Goal: Task Accomplishment & Management: Manage account settings

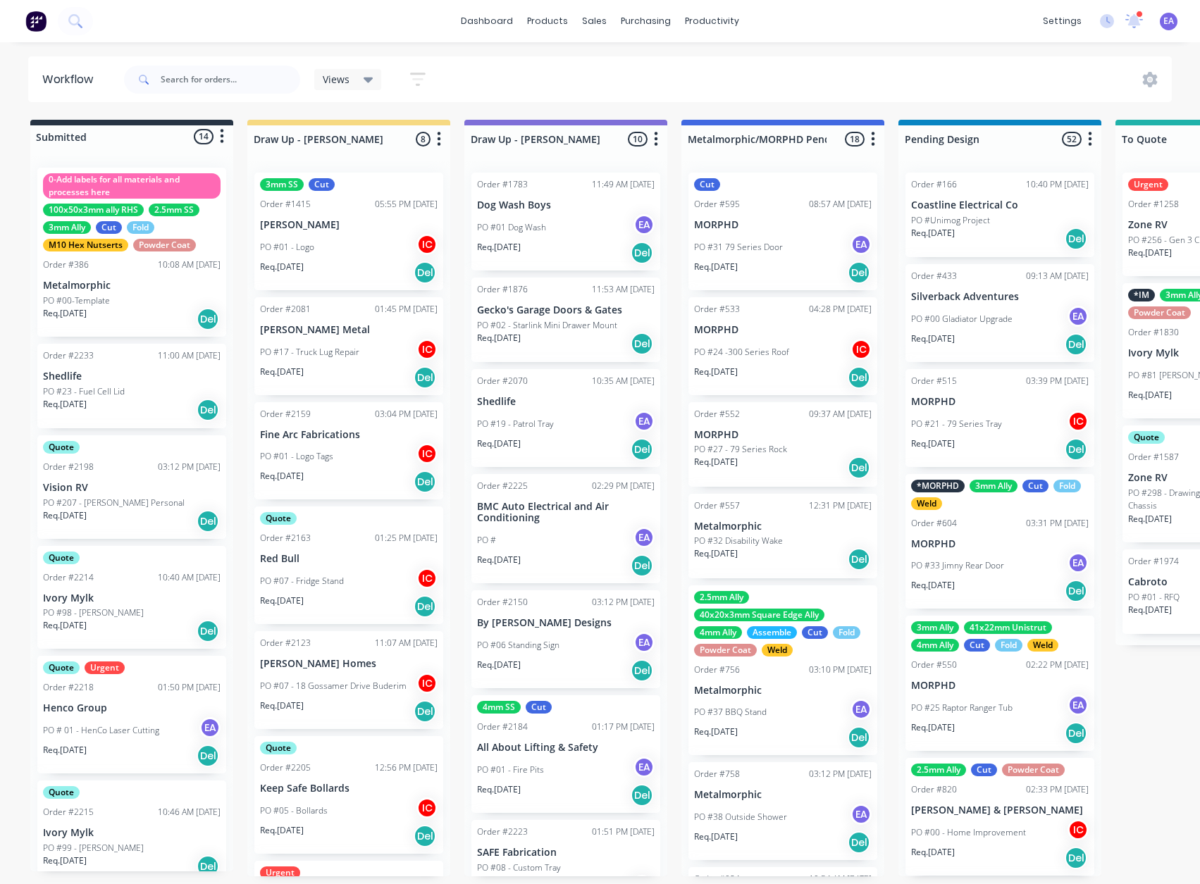
scroll to position [229, 0]
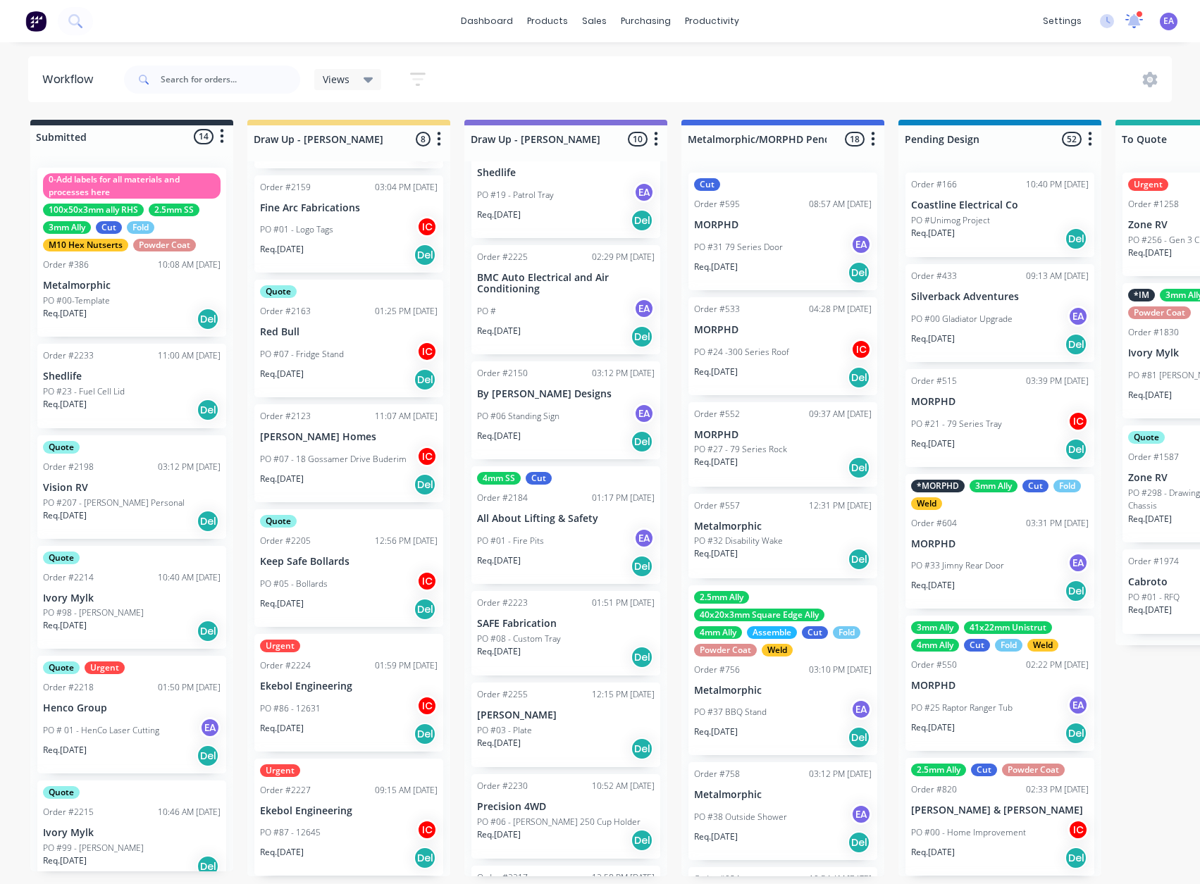
click at [1134, 19] on icon at bounding box center [1134, 19] width 14 height 13
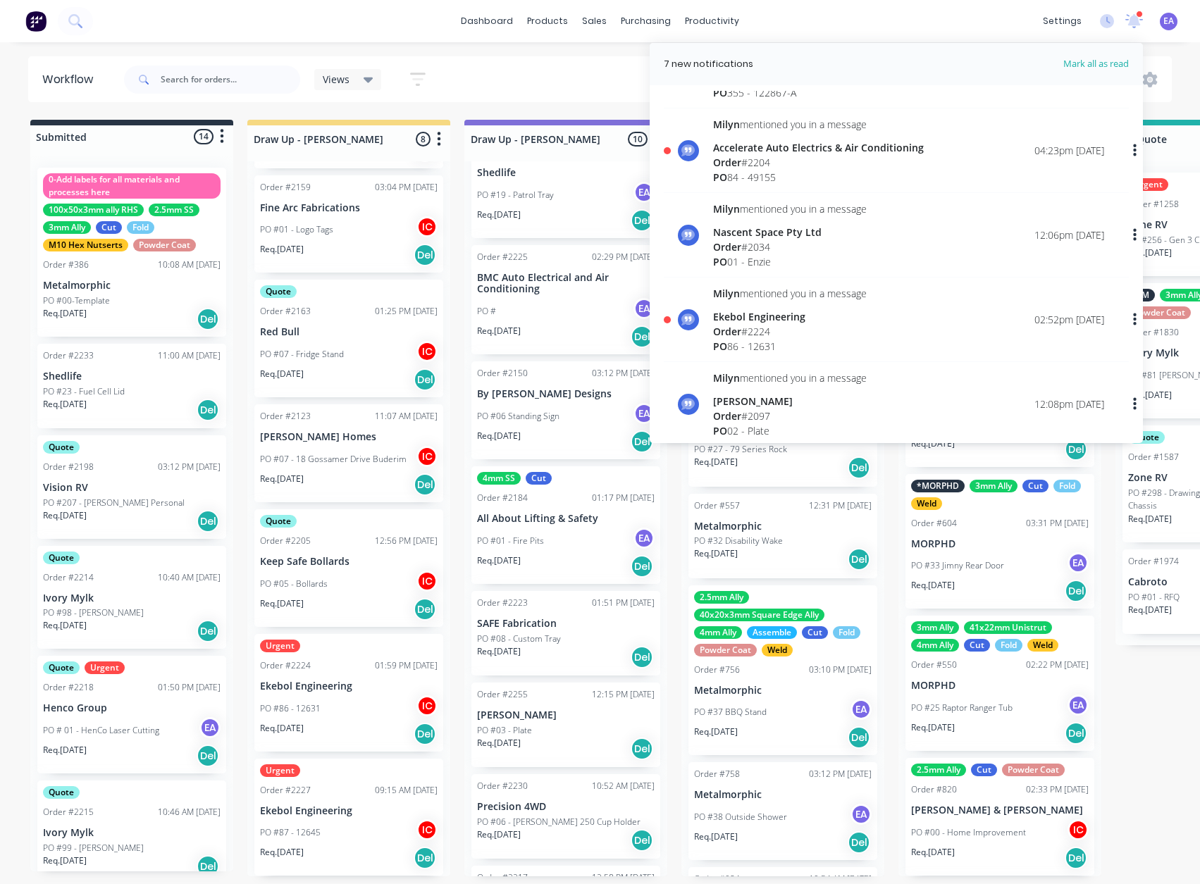
scroll to position [352, 0]
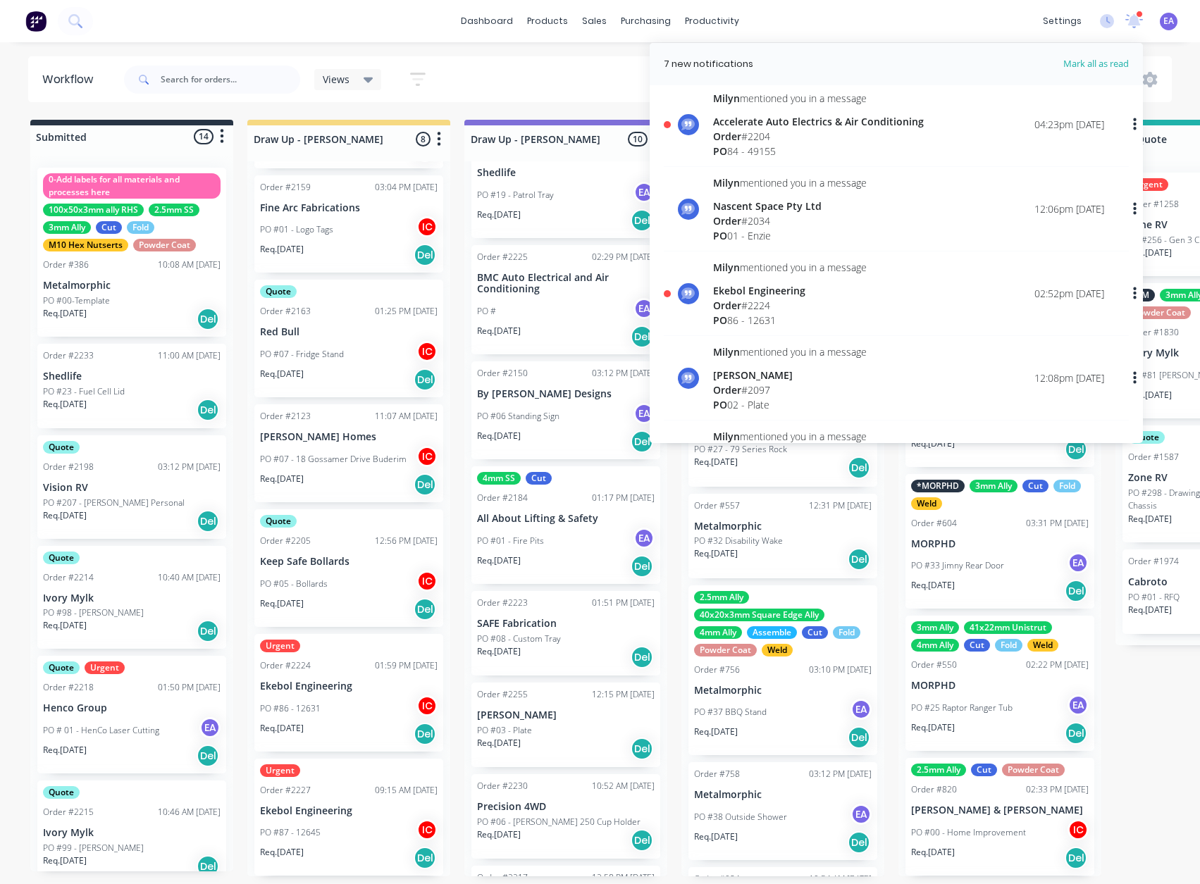
click at [579, 92] on div "Views Save new view None (Default) edit [PERSON_NAME] edit [PERSON_NAME] edit S…" at bounding box center [646, 79] width 1051 height 42
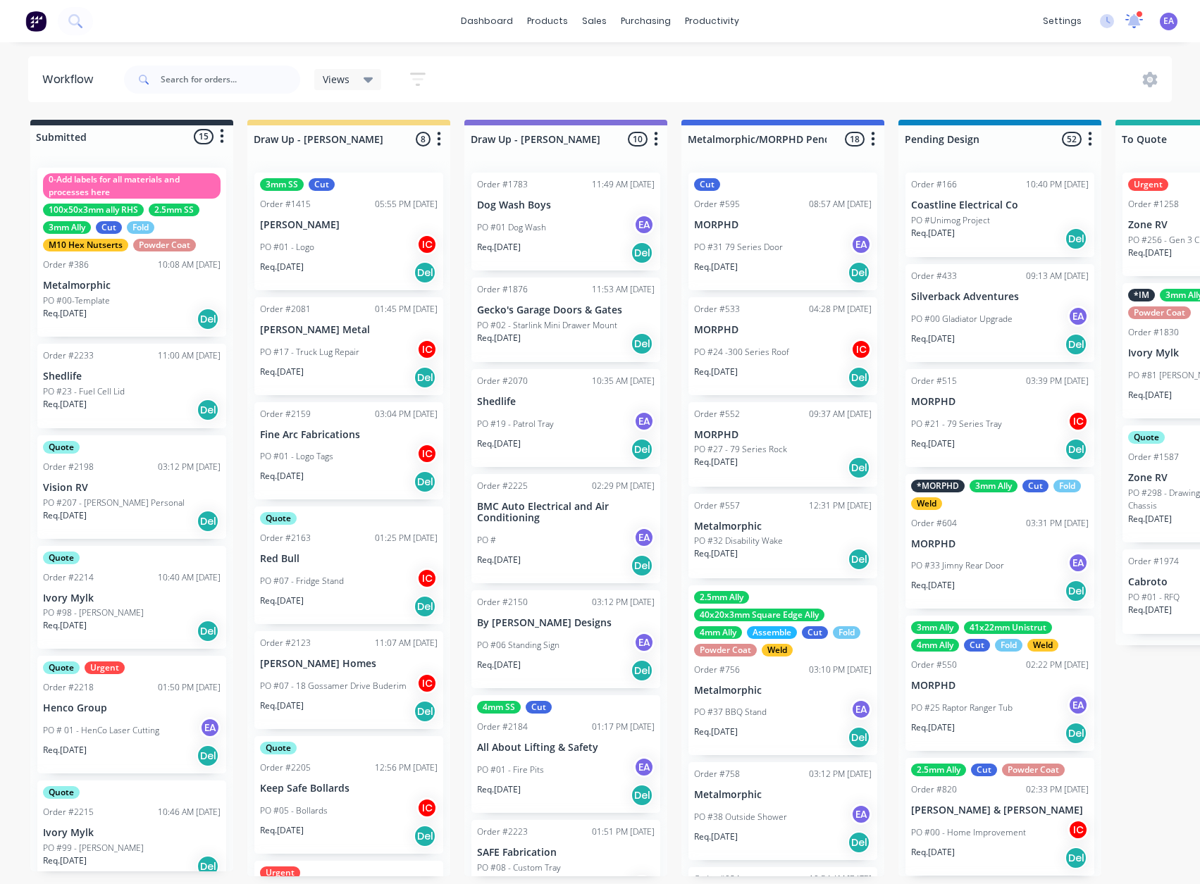
click at [1134, 24] on icon at bounding box center [1134, 19] width 14 height 13
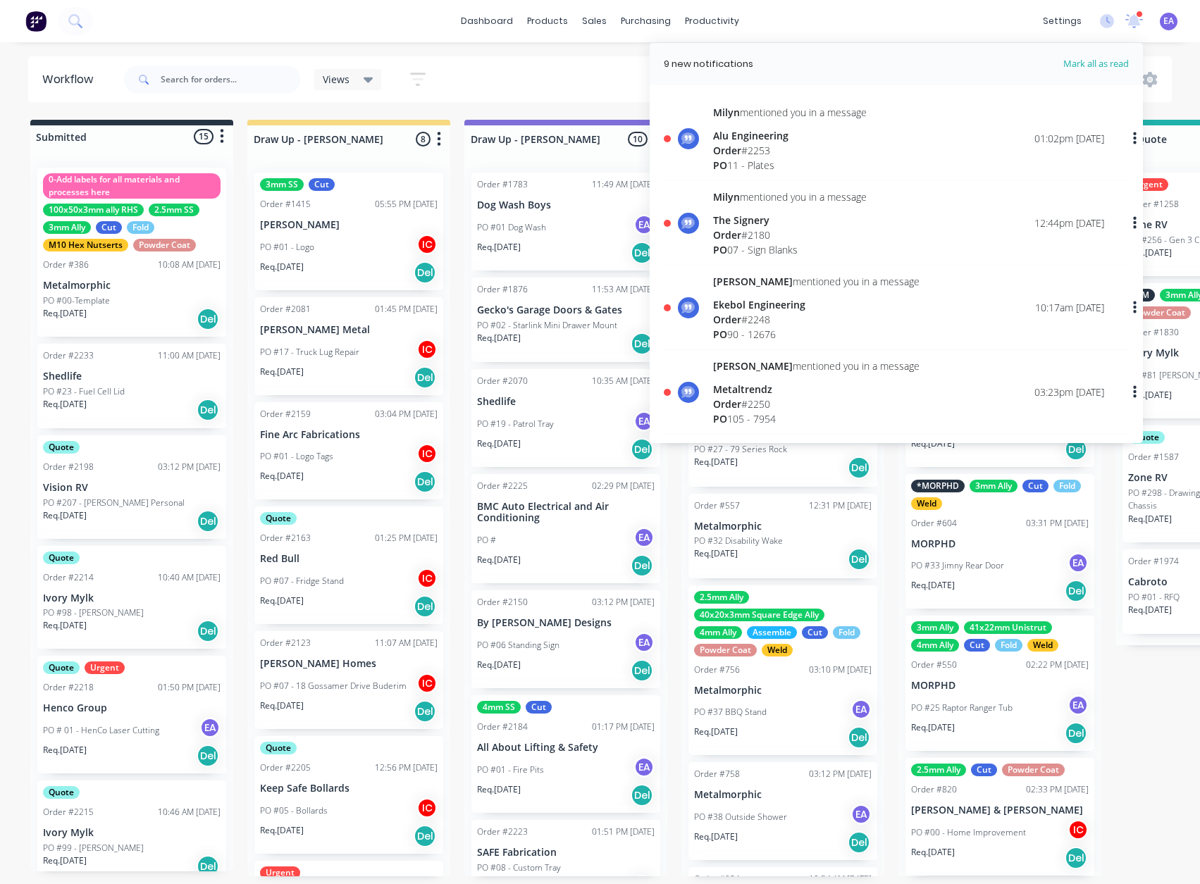
click at [767, 163] on div "PO 11 - Plates" at bounding box center [790, 165] width 154 height 15
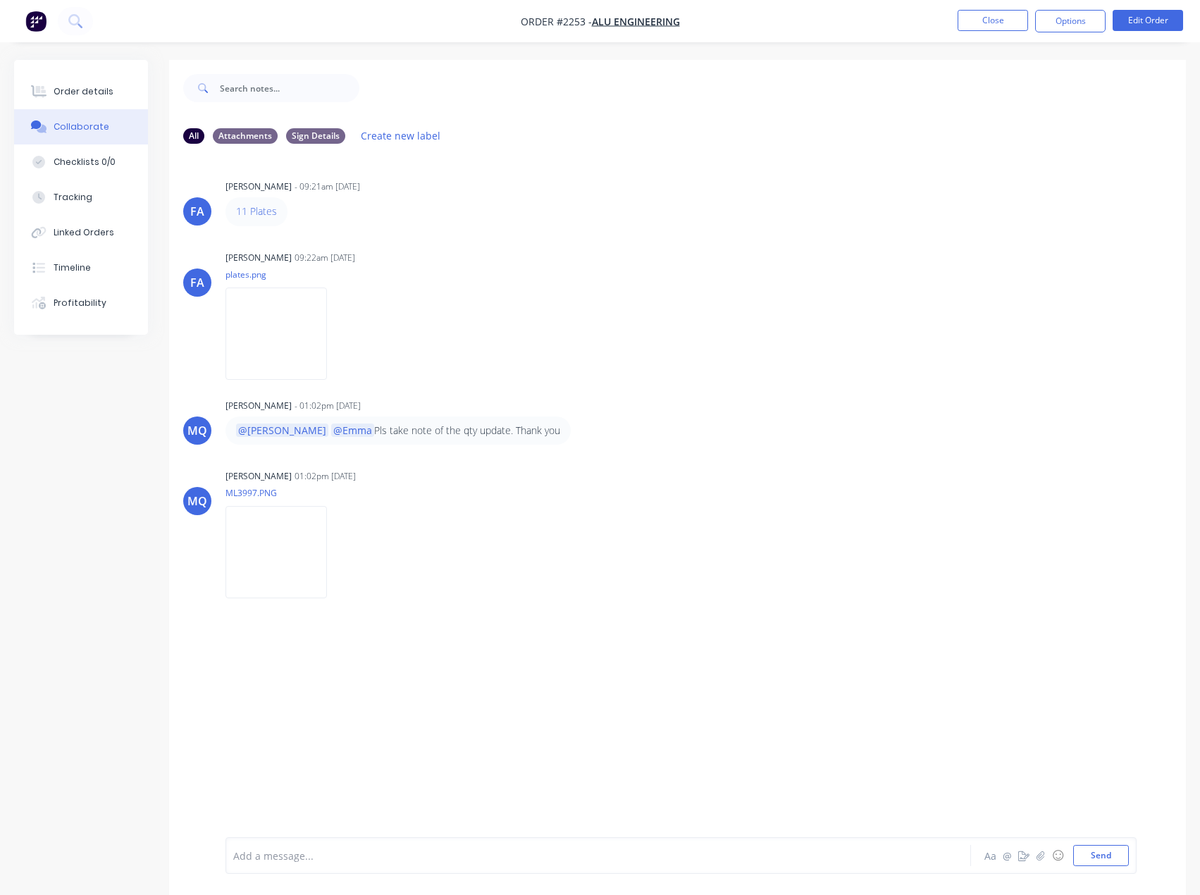
click at [366, 620] on div "FA Francis Adrian Candido - 09:21am 08/09/25 11 Plates FA Francis Adrian Candid…" at bounding box center [677, 496] width 1017 height 682
click at [325, 558] on img at bounding box center [275, 552] width 101 height 92
click at [327, 523] on img at bounding box center [275, 552] width 101 height 92
click at [306, 528] on img at bounding box center [275, 552] width 101 height 92
click at [88, 97] on div "Order details" at bounding box center [84, 91] width 60 height 13
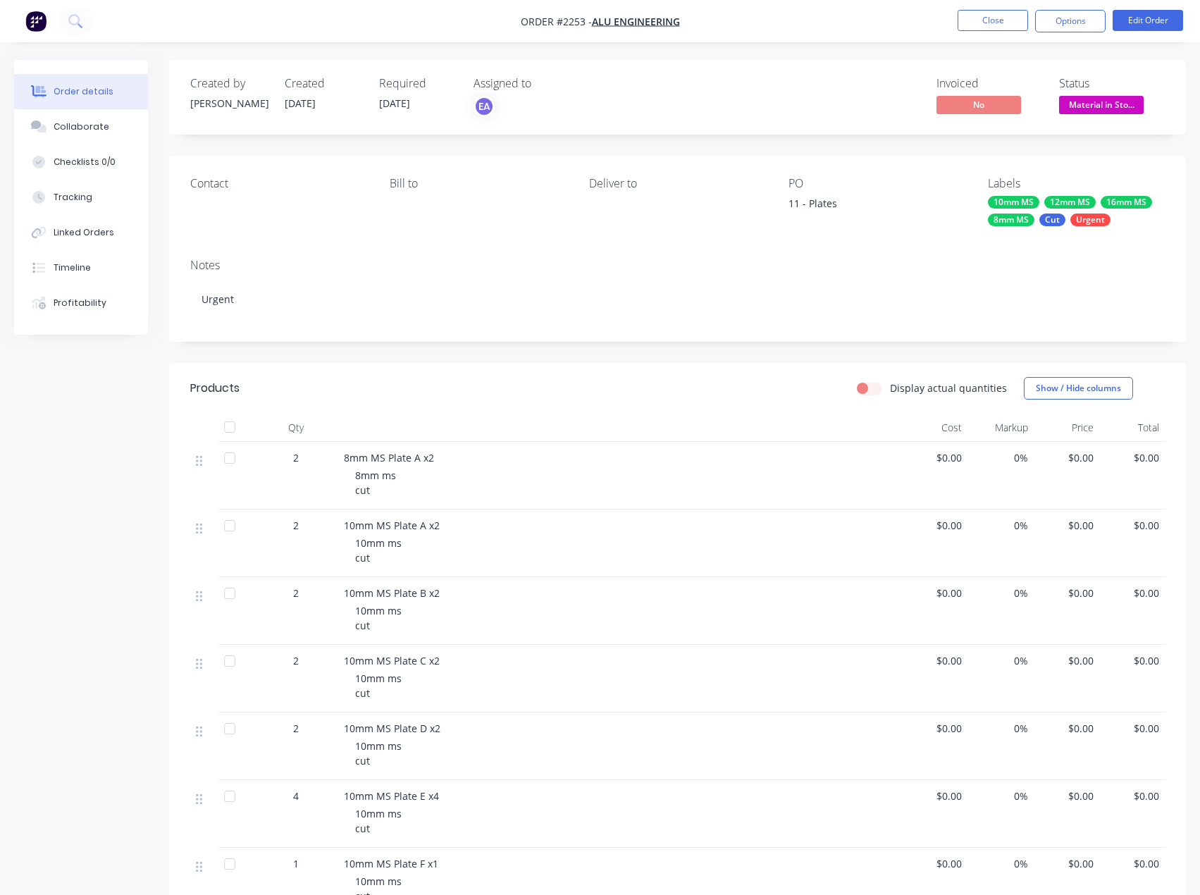
click at [1188, 18] on ul "Close Options Edit Order" at bounding box center [1070, 21] width 259 height 23
click at [1176, 18] on button "Edit Order" at bounding box center [1147, 20] width 70 height 21
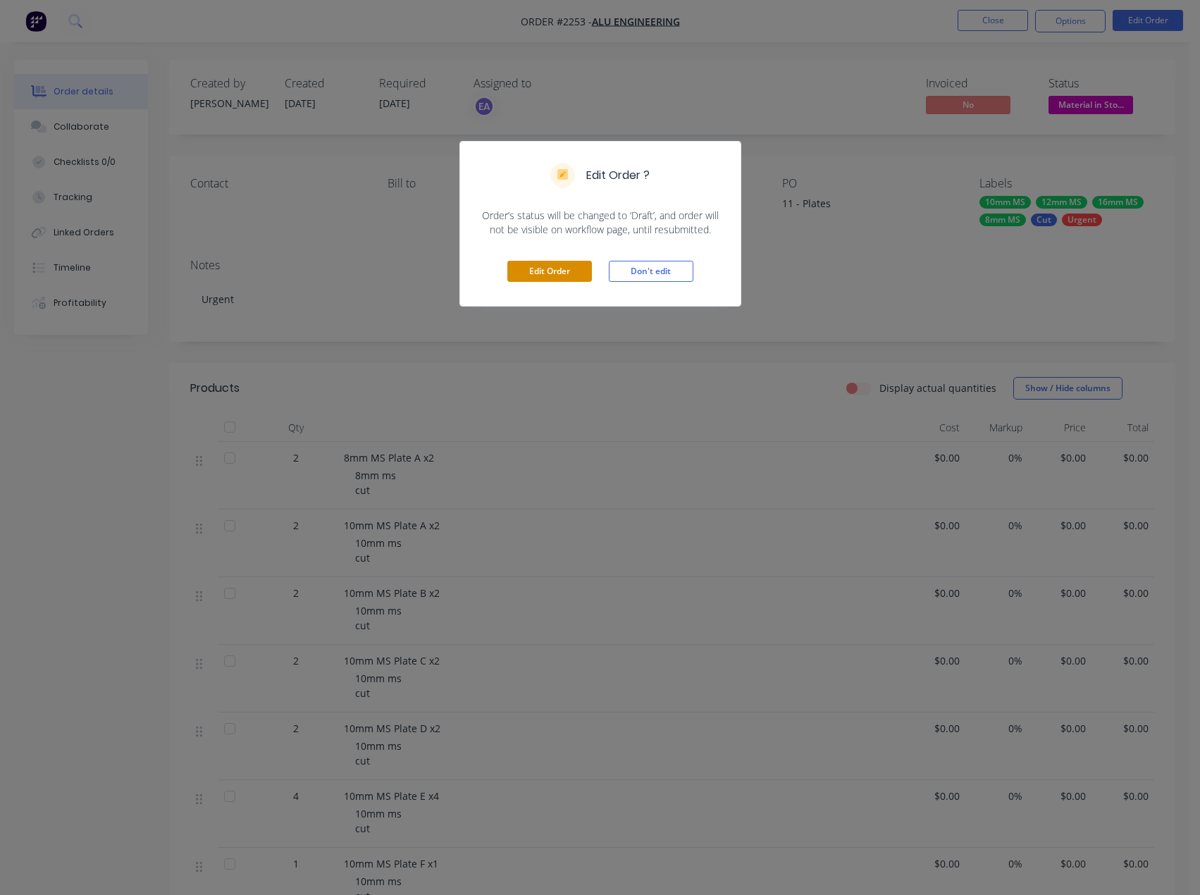
click at [575, 271] on button "Edit Order" at bounding box center [549, 271] width 85 height 21
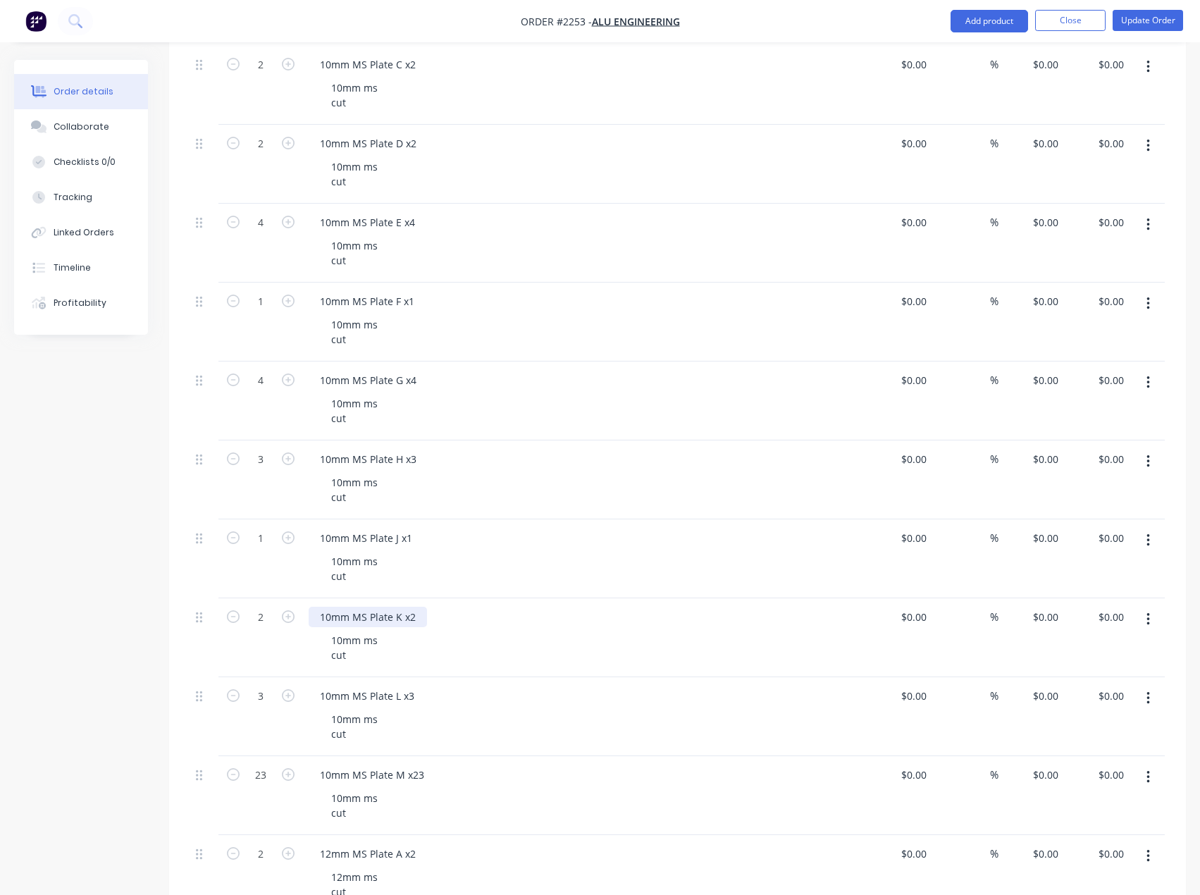
scroll to position [705, 0]
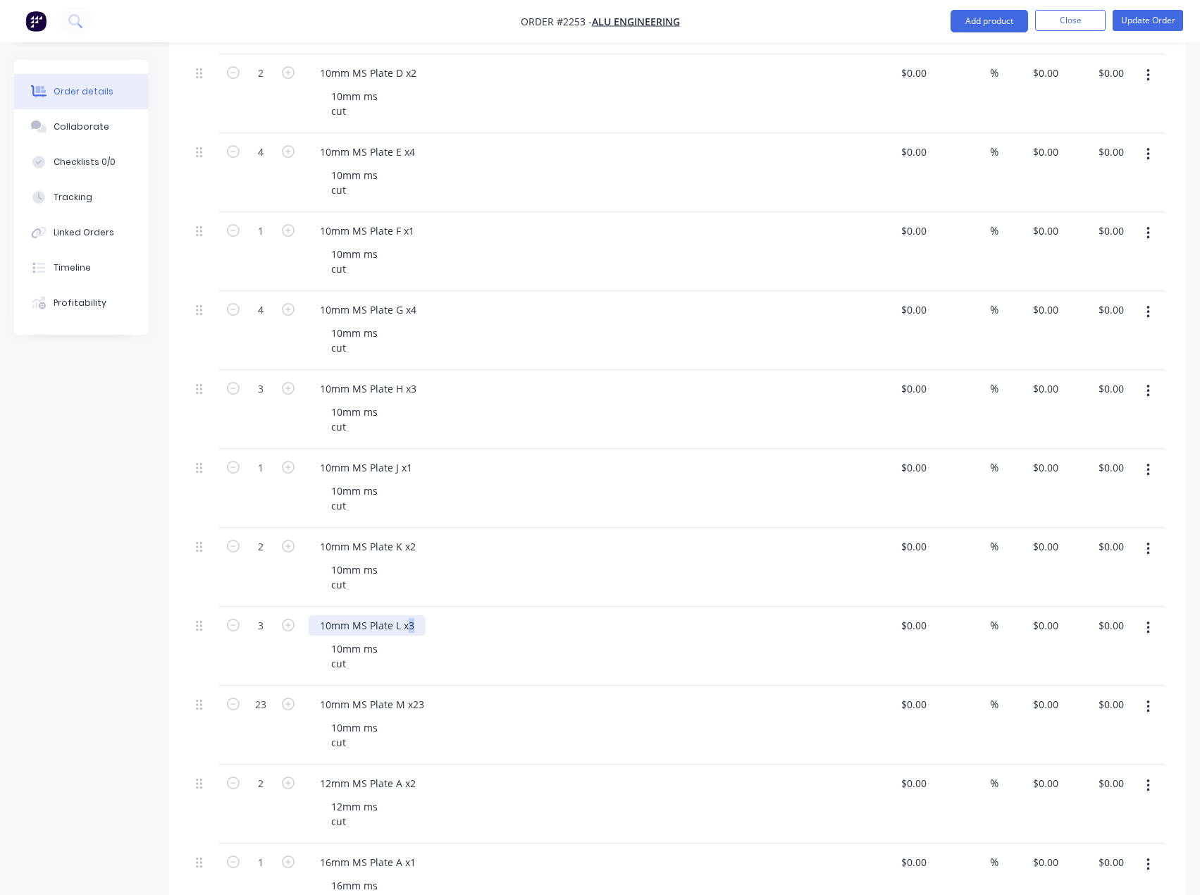
click at [414, 629] on div "10mm MS Plate L x3" at bounding box center [367, 625] width 117 height 20
click at [291, 626] on icon "button" at bounding box center [288, 625] width 13 height 13
click at [291, 624] on icon "button" at bounding box center [288, 625] width 13 height 13
type input "6"
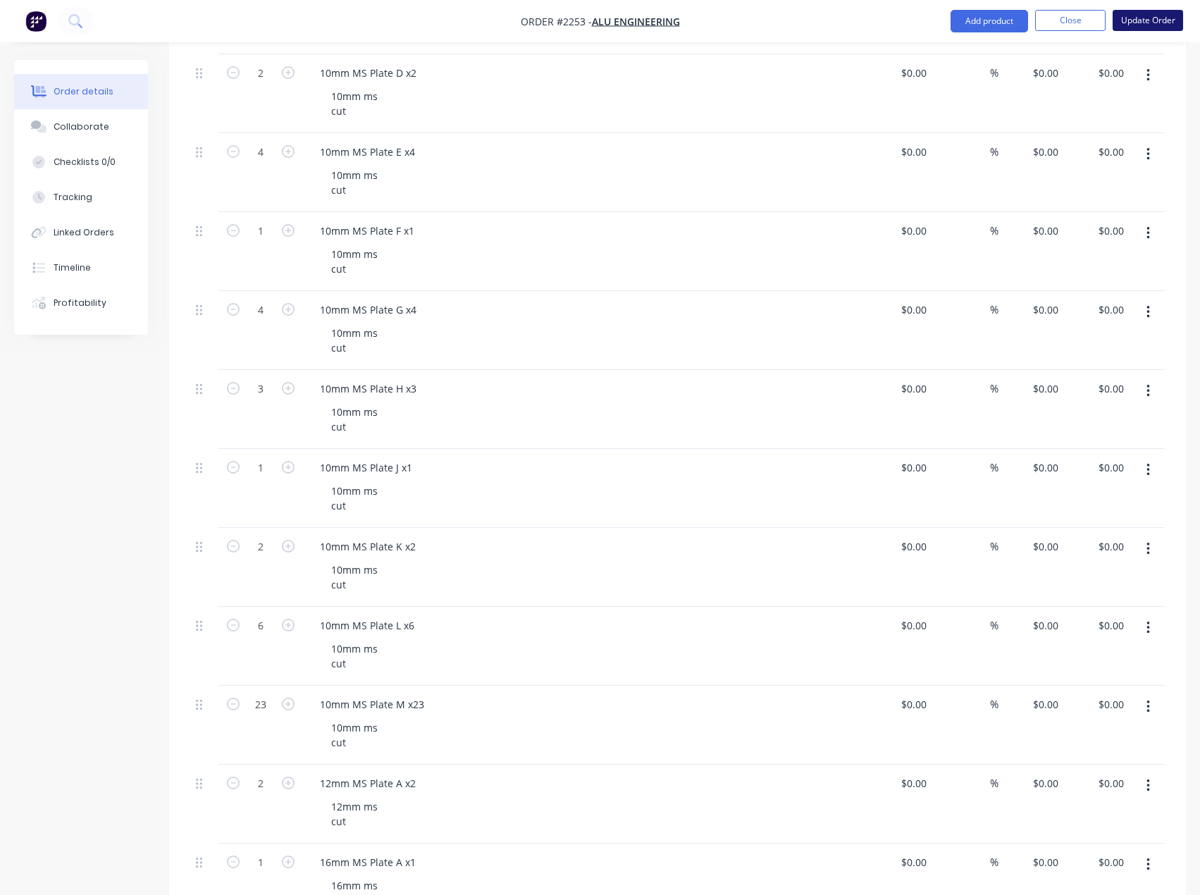
click at [1158, 23] on button "Update Order" at bounding box center [1147, 20] width 70 height 21
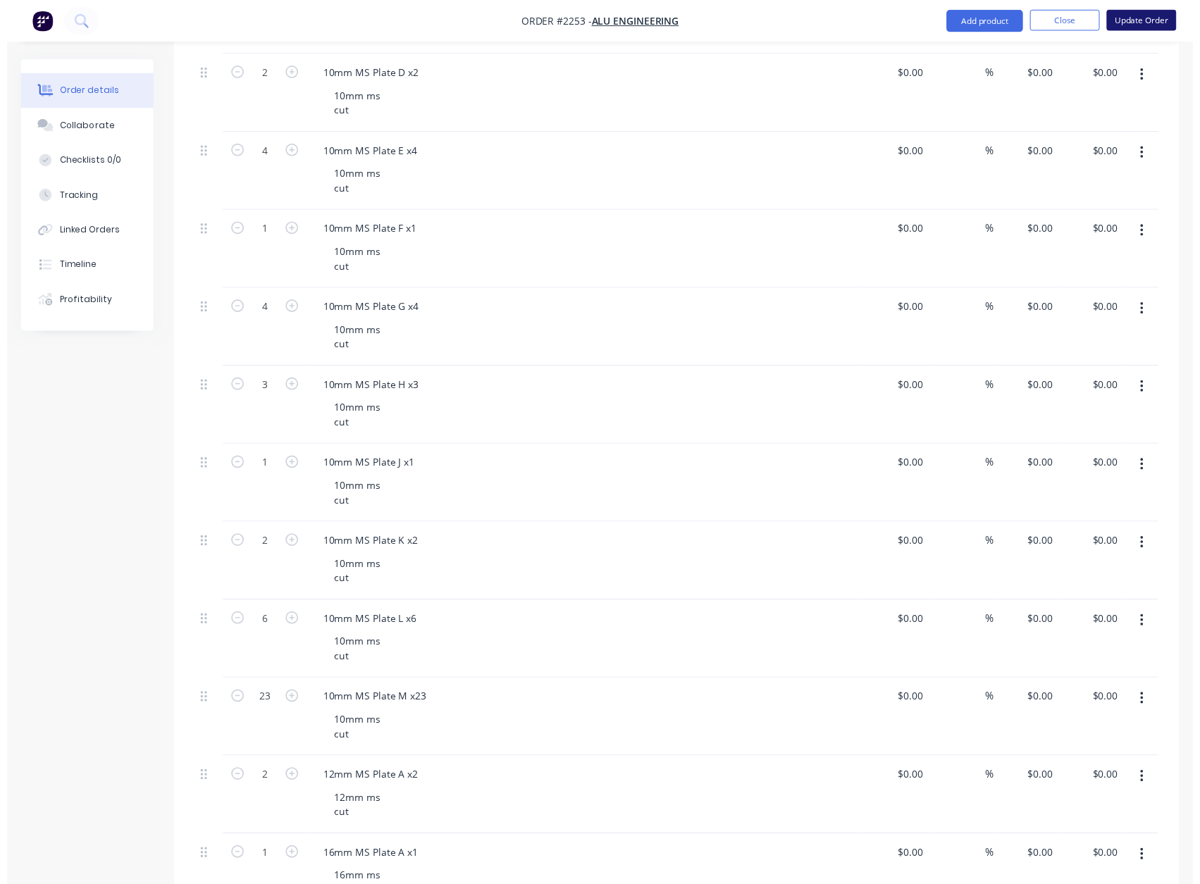
scroll to position [0, 0]
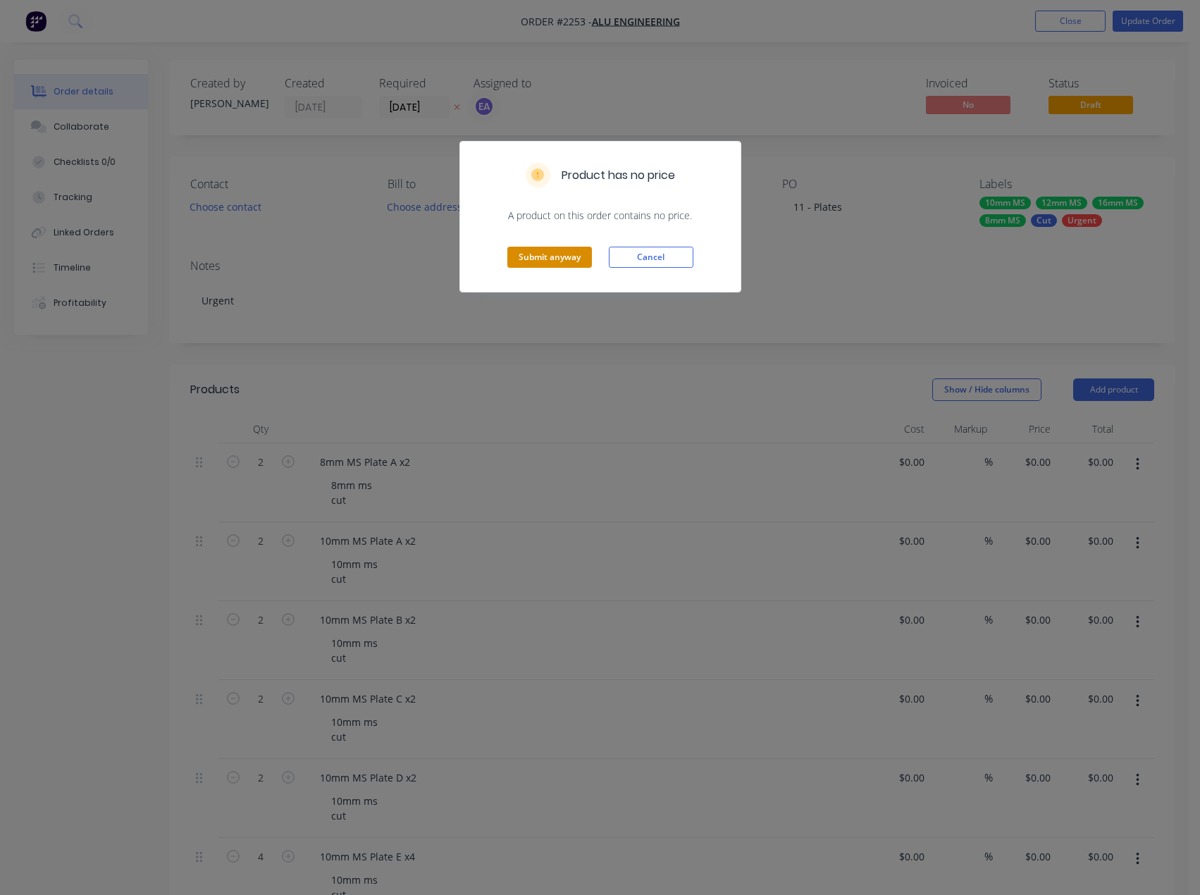
click at [542, 264] on button "Submit anyway" at bounding box center [549, 257] width 85 height 21
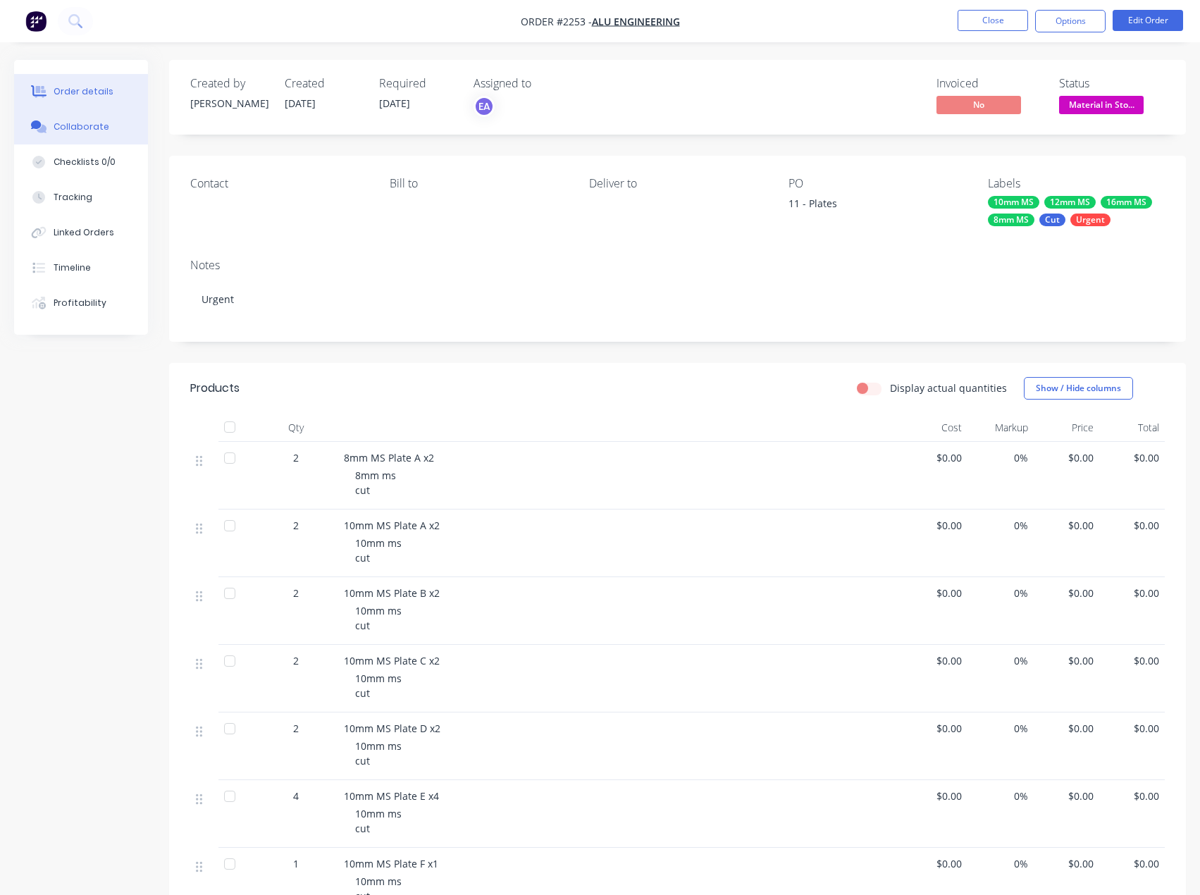
click at [79, 124] on div "Collaborate" at bounding box center [82, 126] width 56 height 13
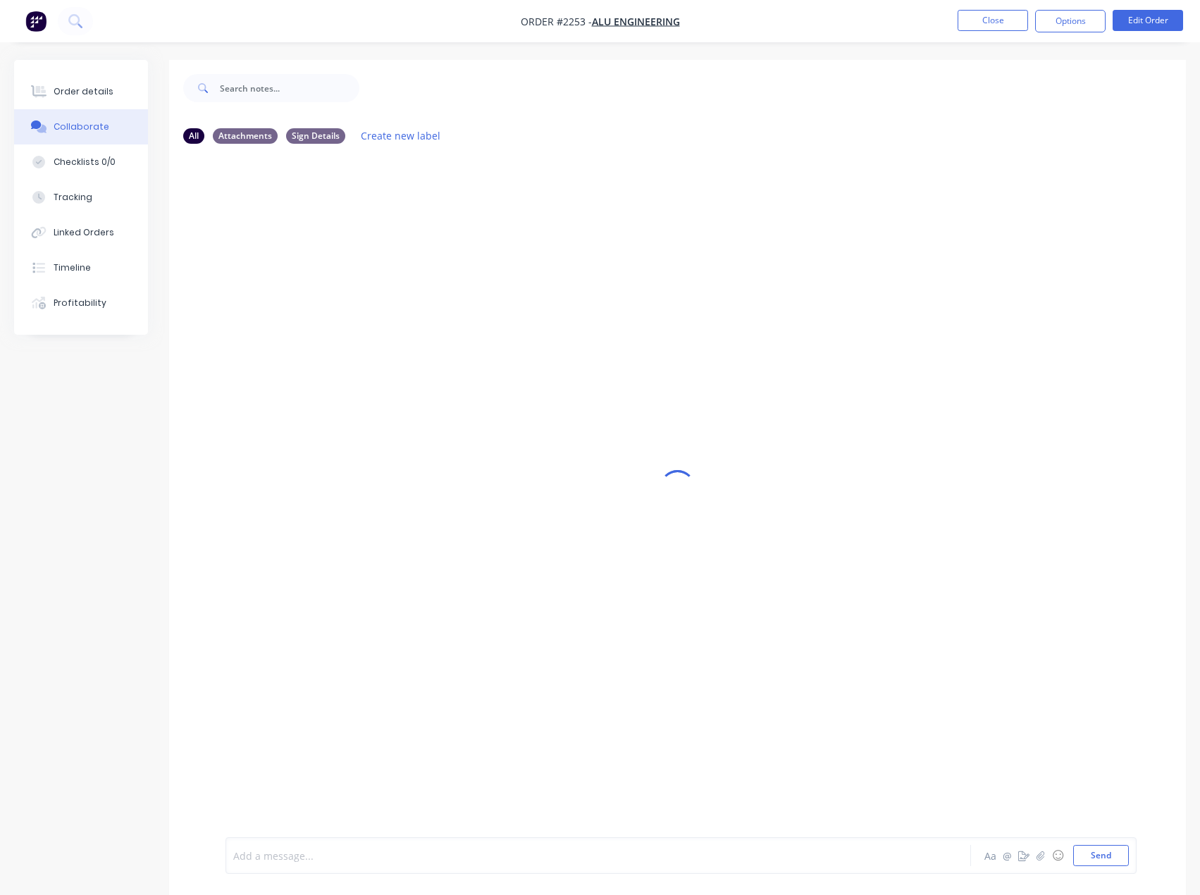
click at [284, 849] on div at bounding box center [569, 855] width 671 height 15
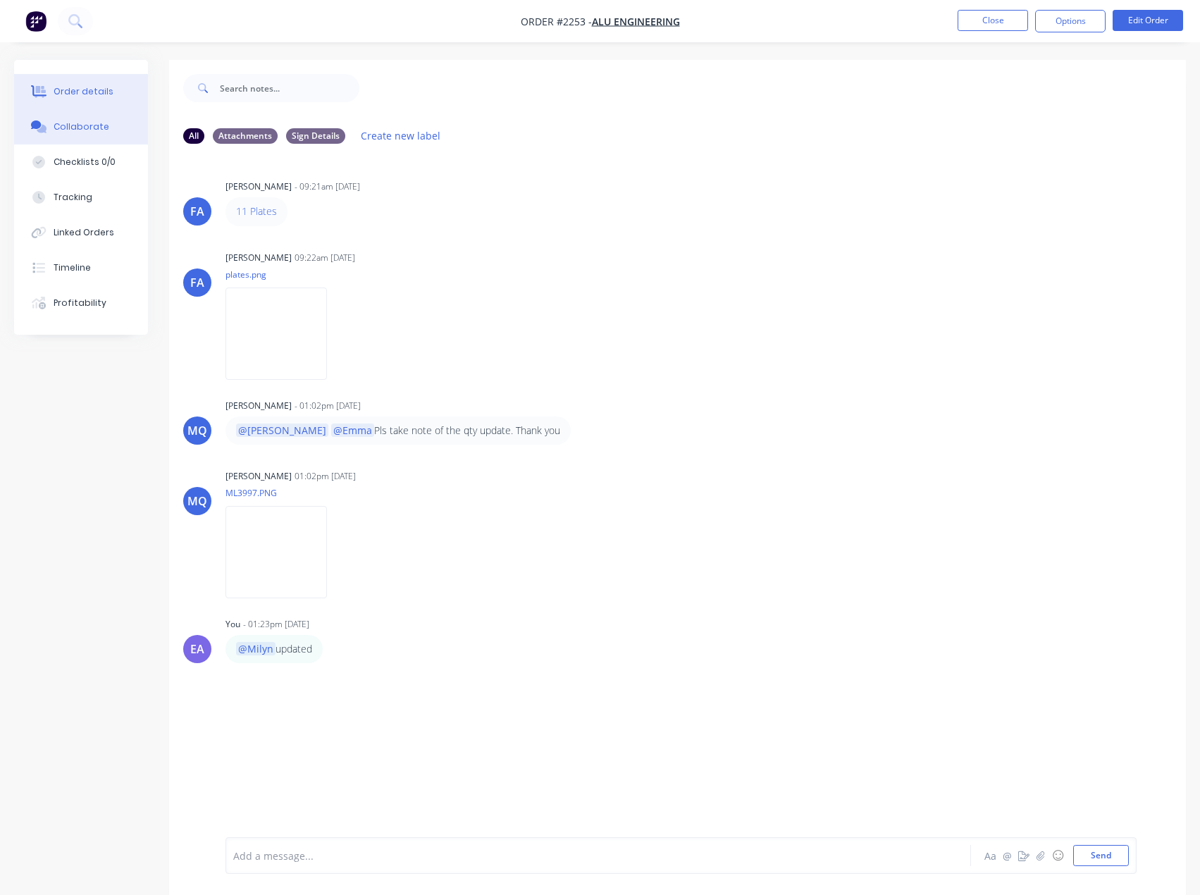
click at [112, 97] on button "Order details" at bounding box center [81, 91] width 134 height 35
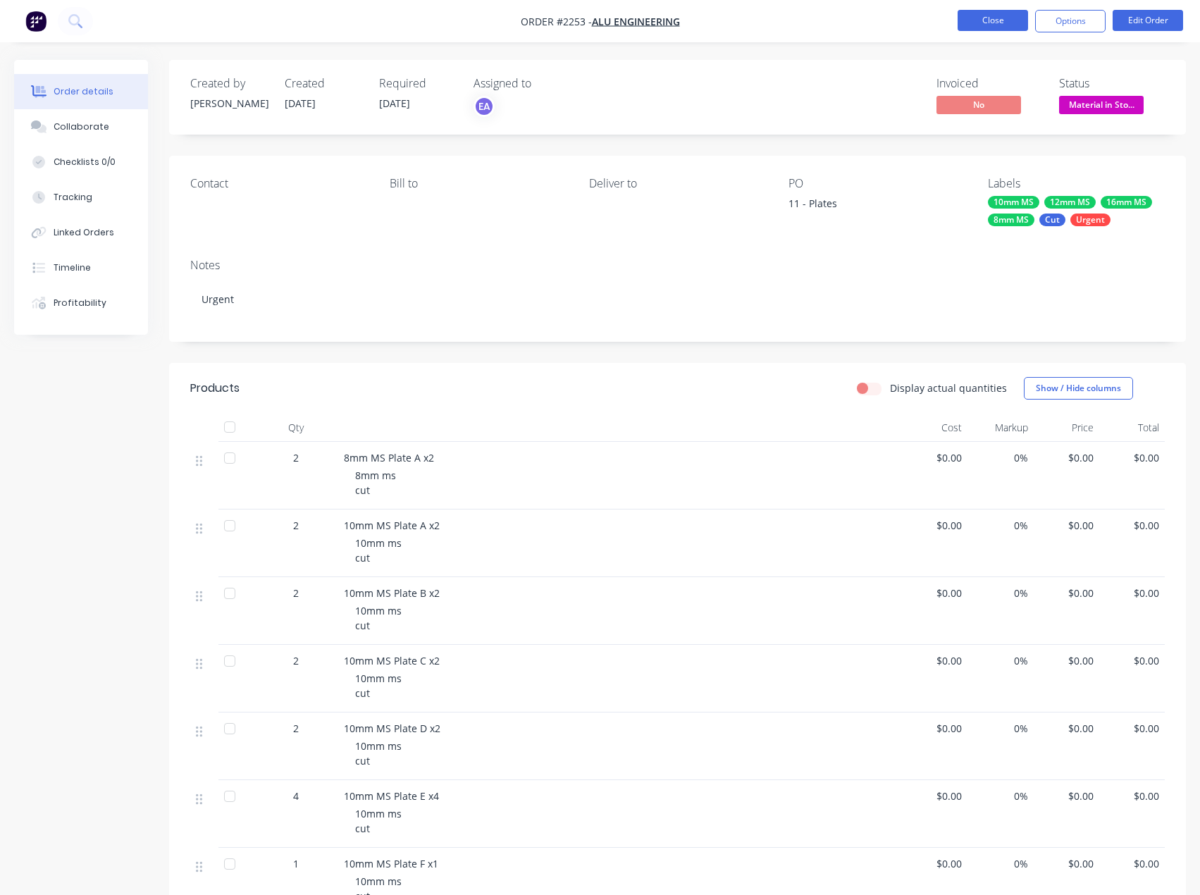
click at [981, 25] on button "Close" at bounding box center [992, 20] width 70 height 21
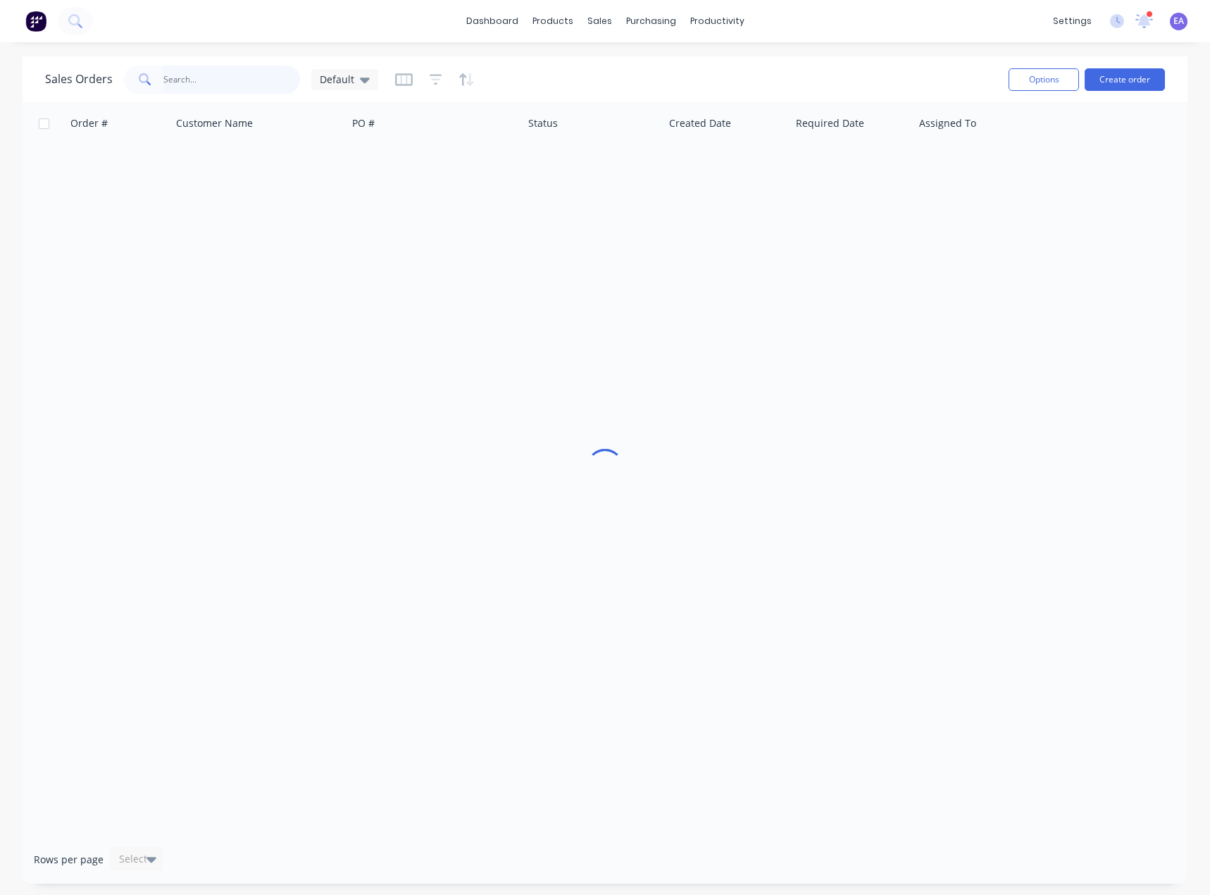
click at [217, 86] on input "text" at bounding box center [231, 80] width 137 height 28
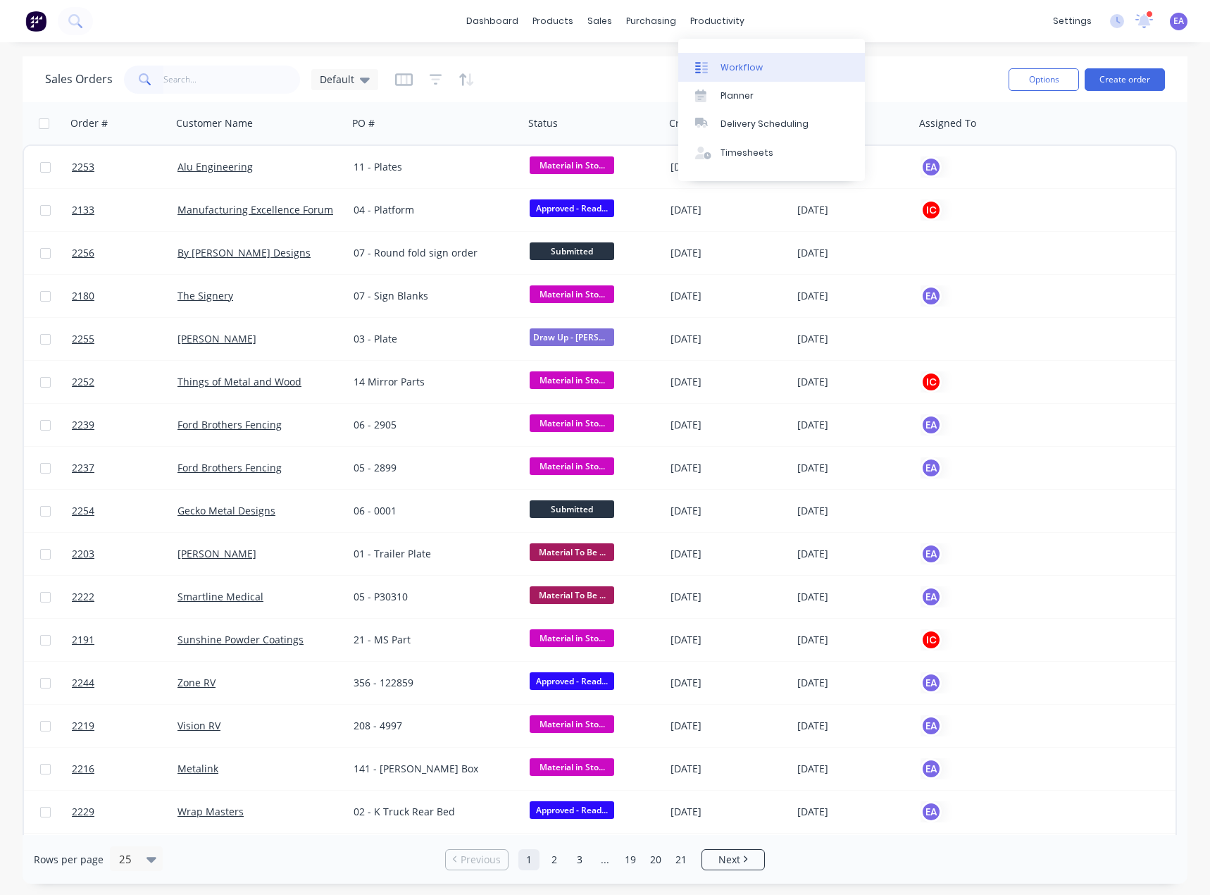
click at [727, 62] on div "Workflow" at bounding box center [742, 67] width 42 height 13
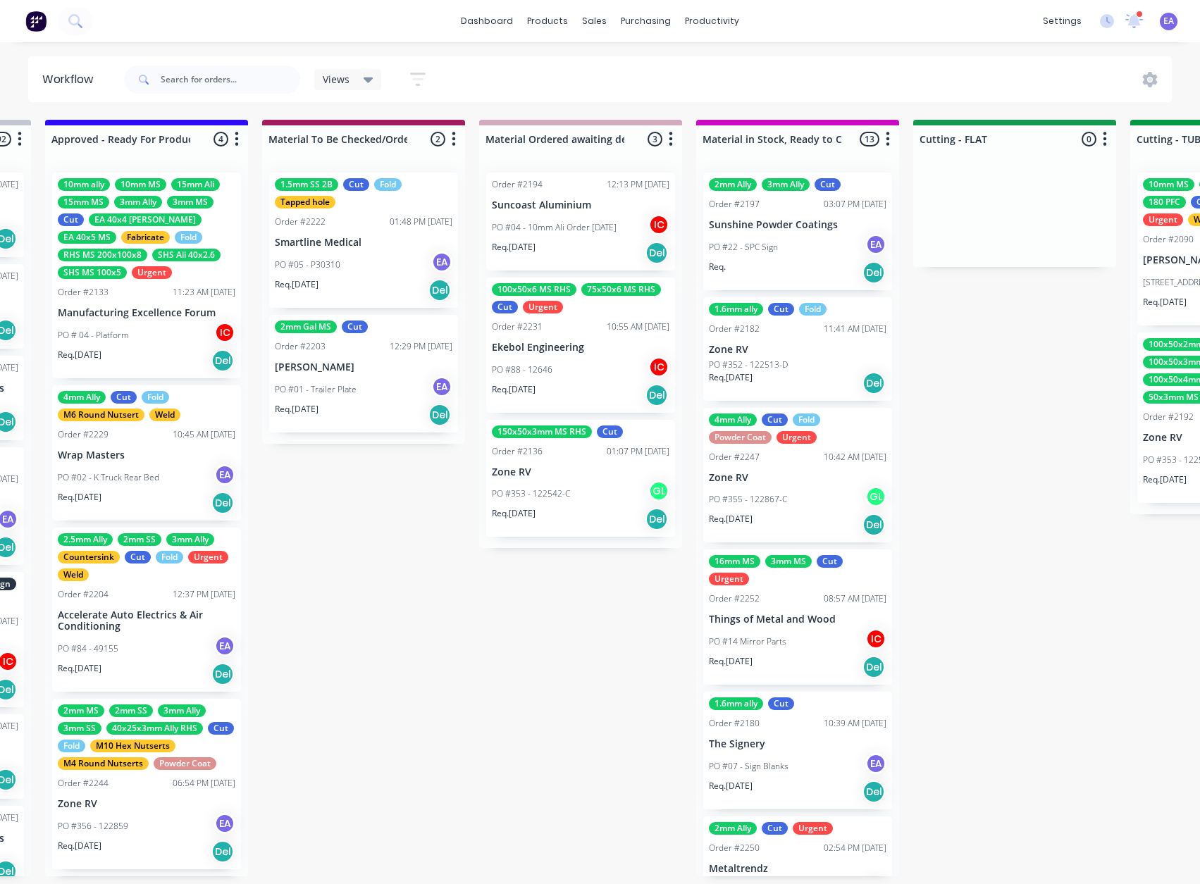
scroll to position [3, 4458]
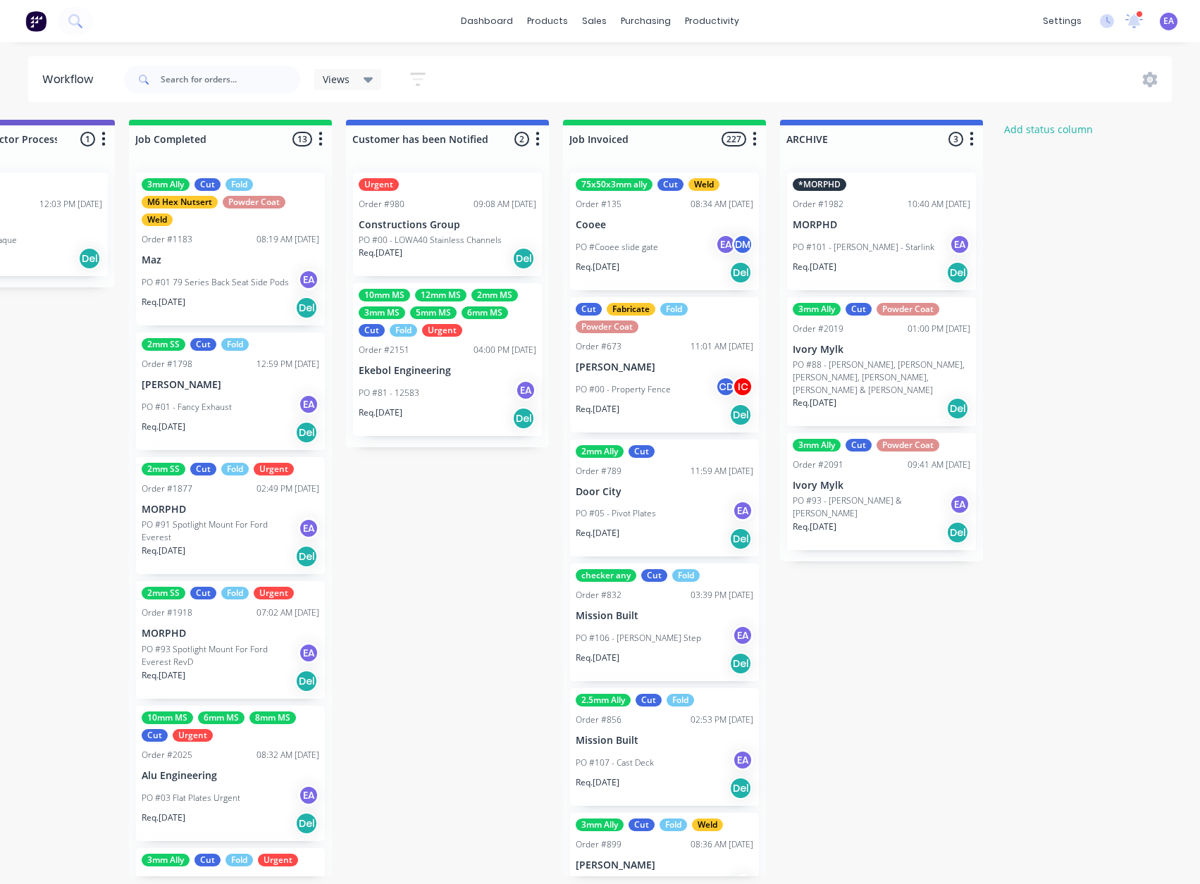
drag, startPoint x: 609, startPoint y: 609, endPoint x: 731, endPoint y: 619, distance: 123.0
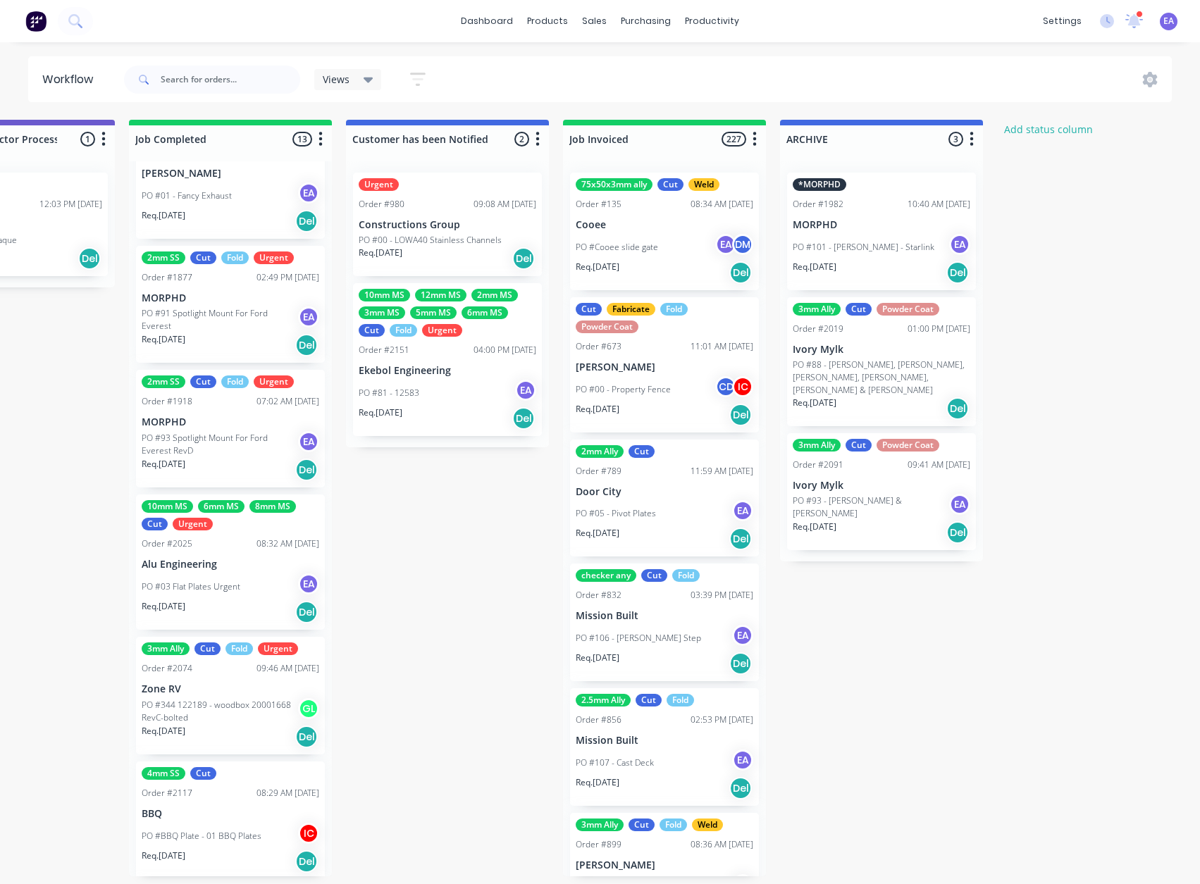
scroll to position [282, 0]
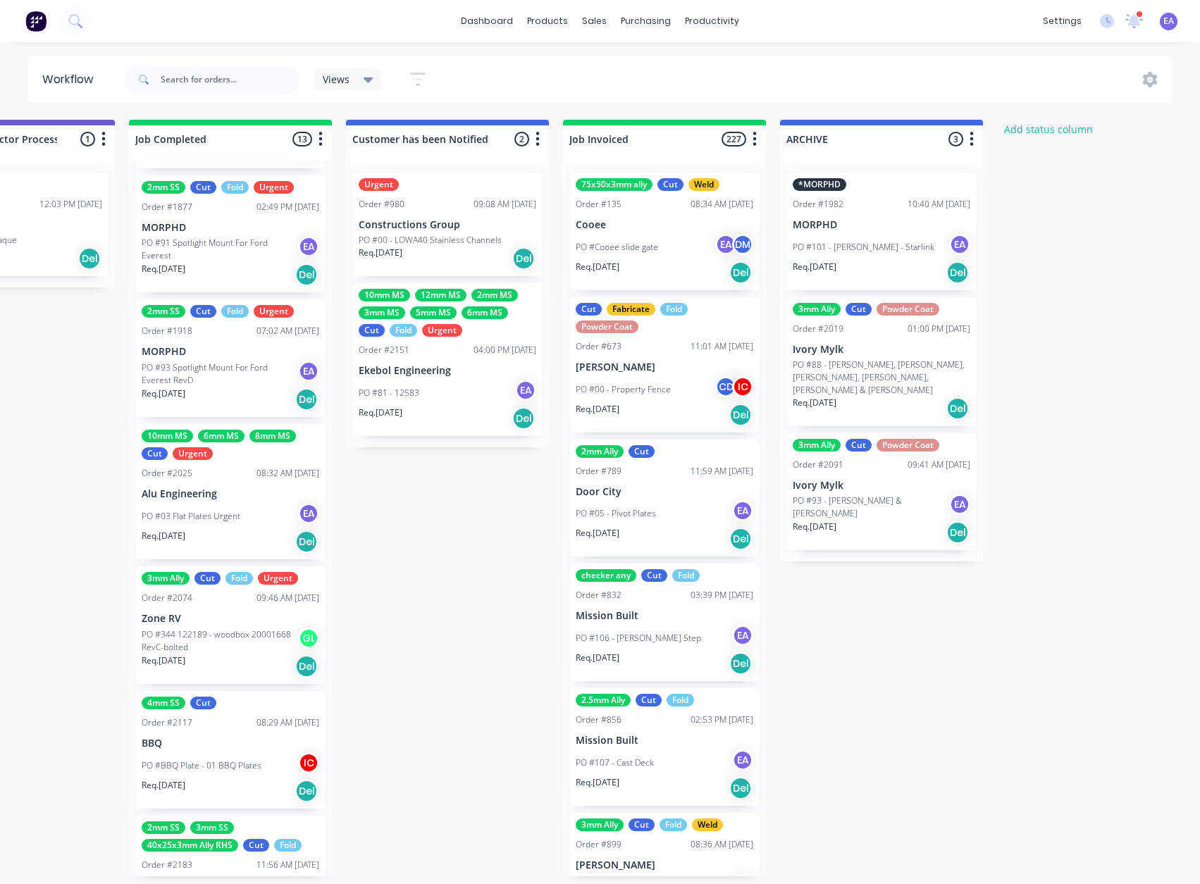
click at [228, 628] on p "PO #344 122189 - woodbox 20001668 RevC-bolted" at bounding box center [220, 640] width 156 height 25
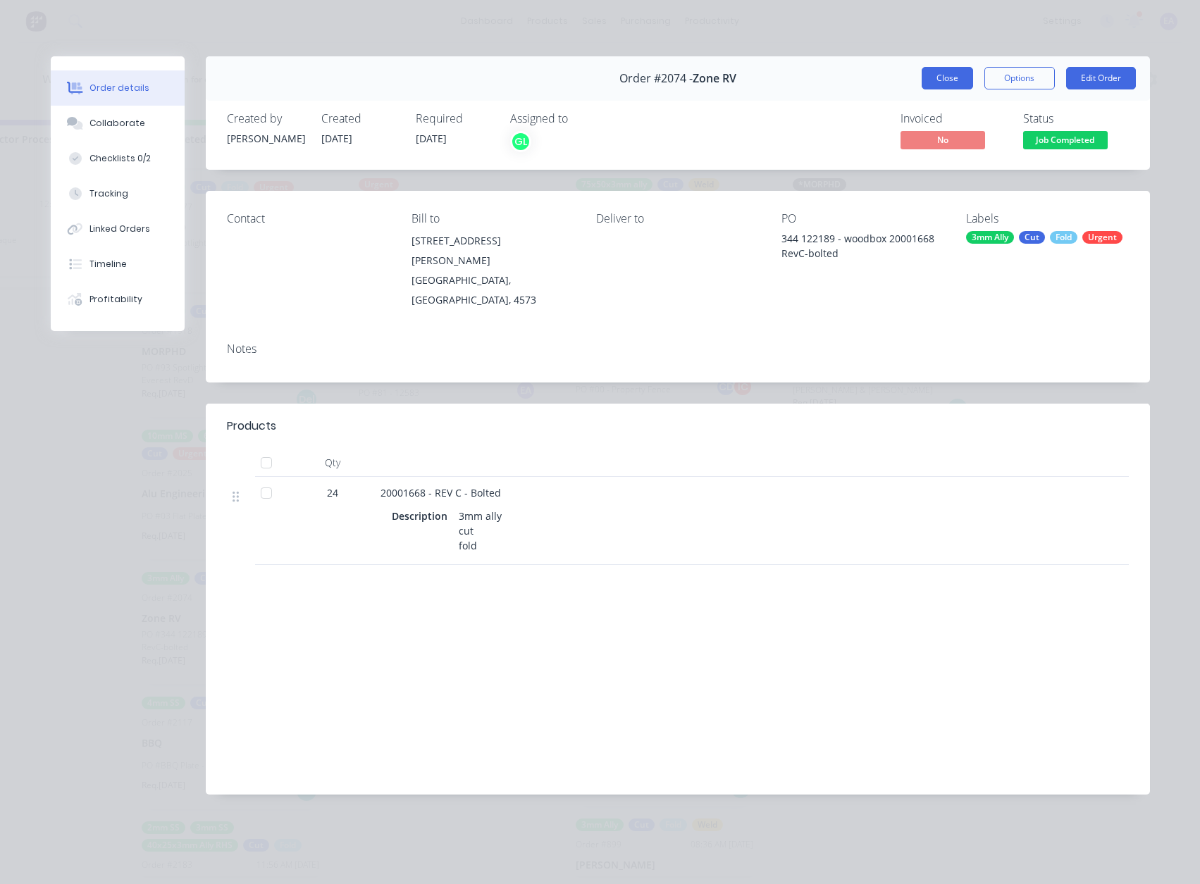
click at [951, 73] on button "Close" at bounding box center [947, 78] width 51 height 23
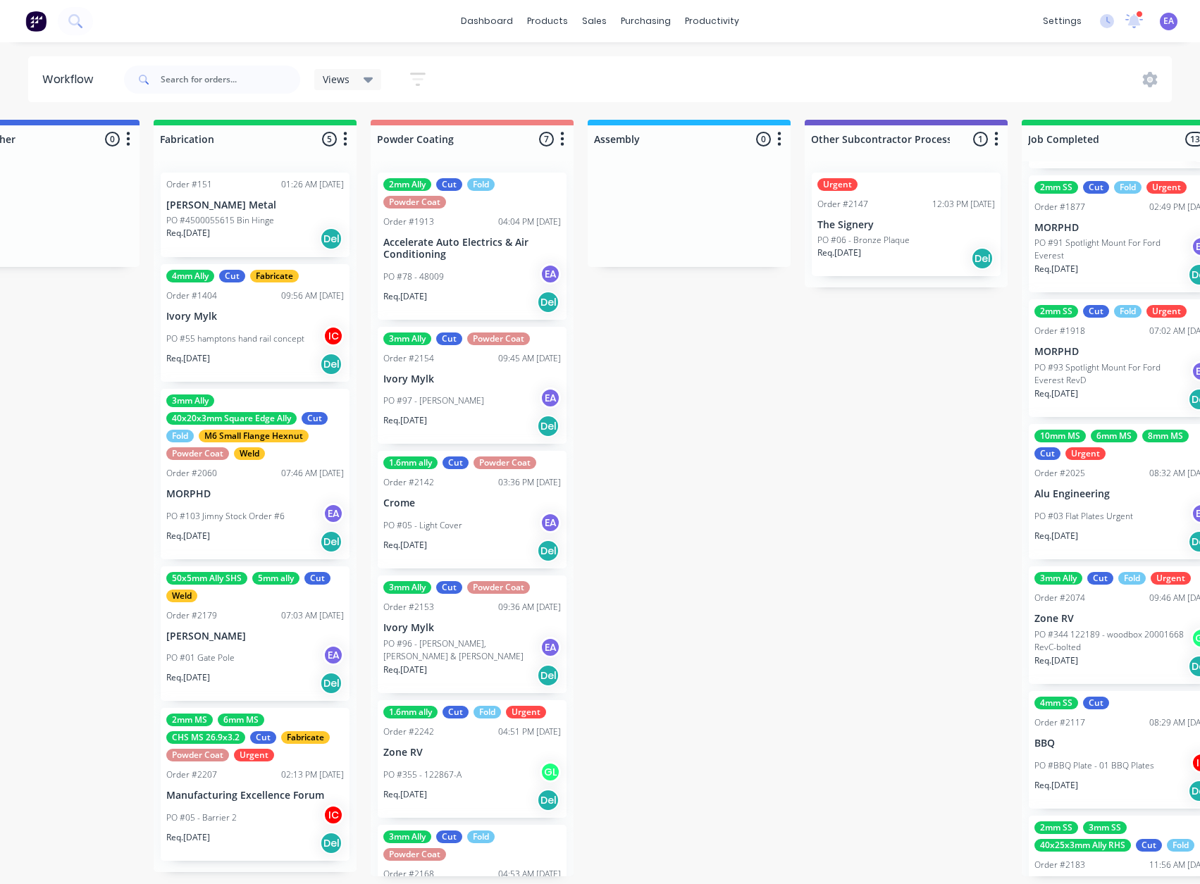
scroll to position [3, 4458]
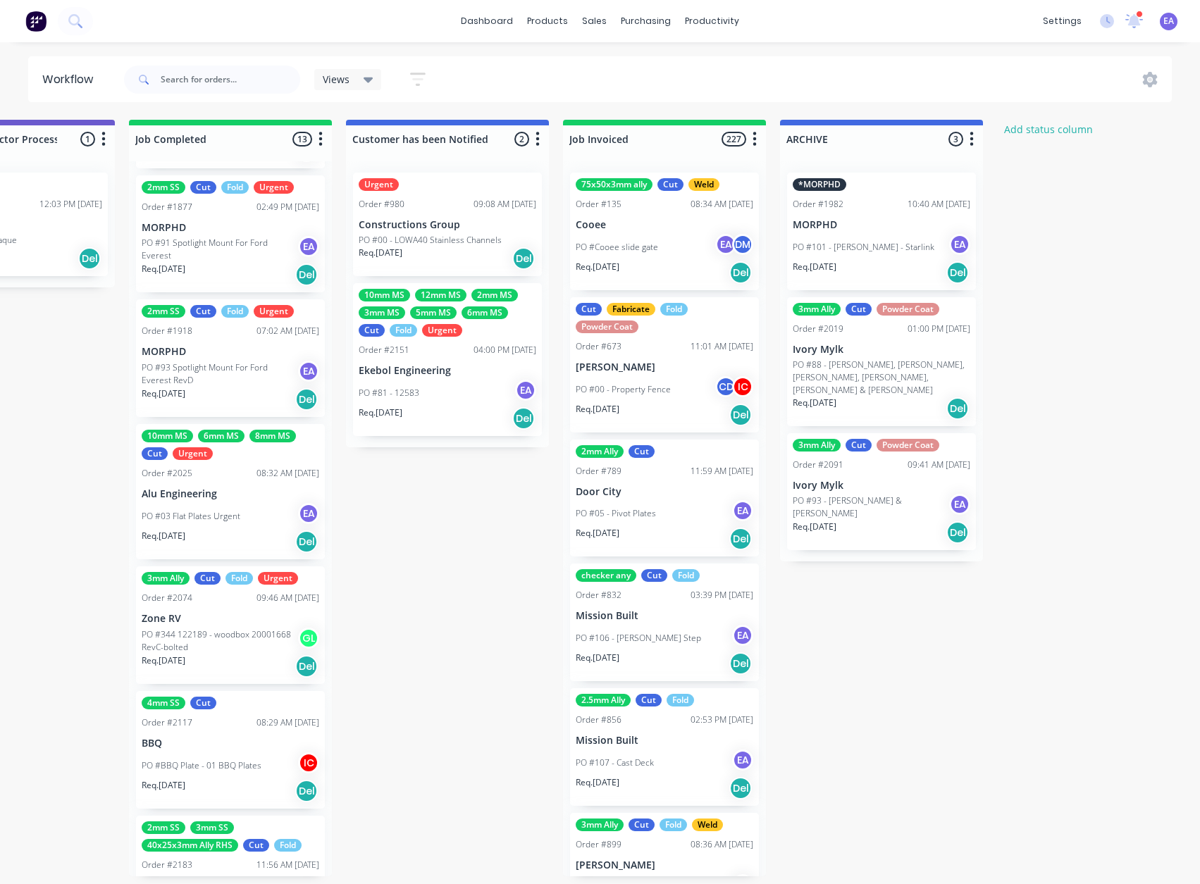
drag, startPoint x: 825, startPoint y: 659, endPoint x: 895, endPoint y: 659, distance: 69.7
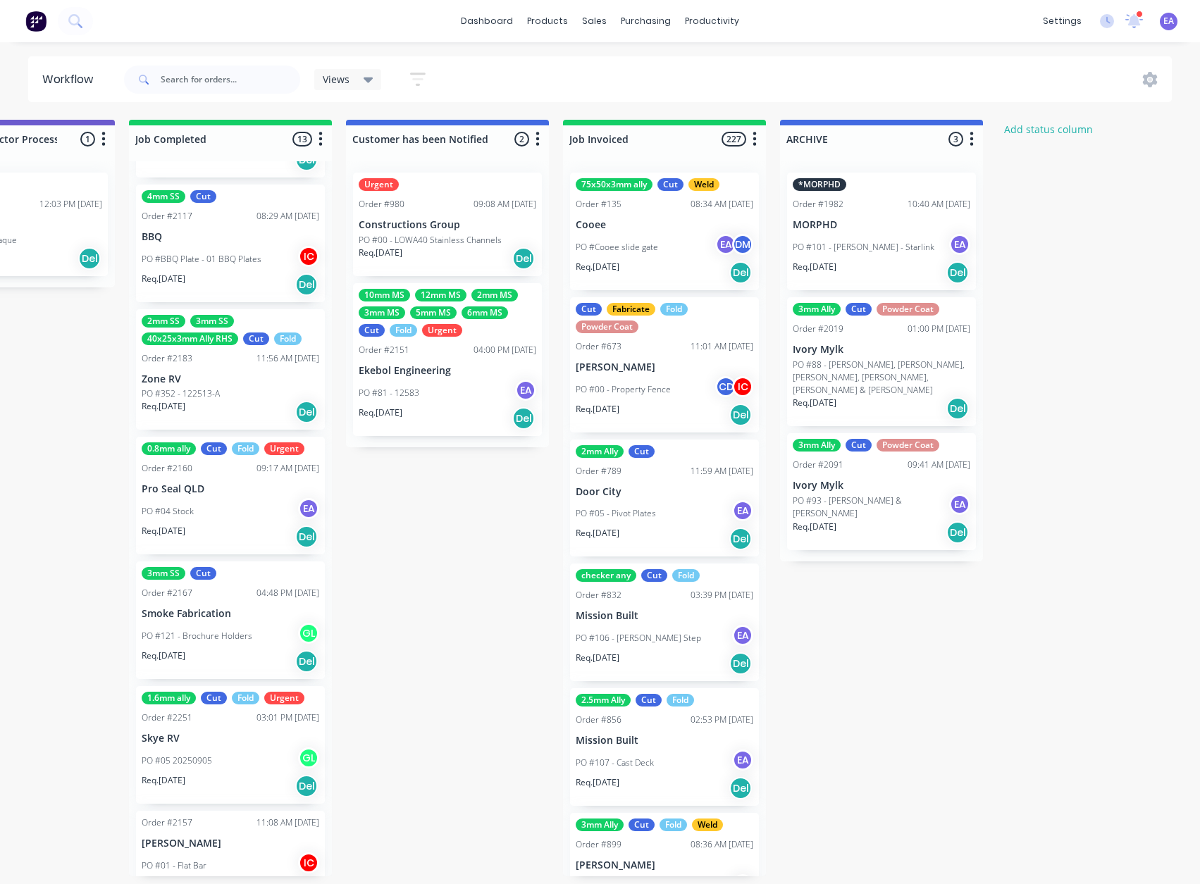
scroll to position [752, 0]
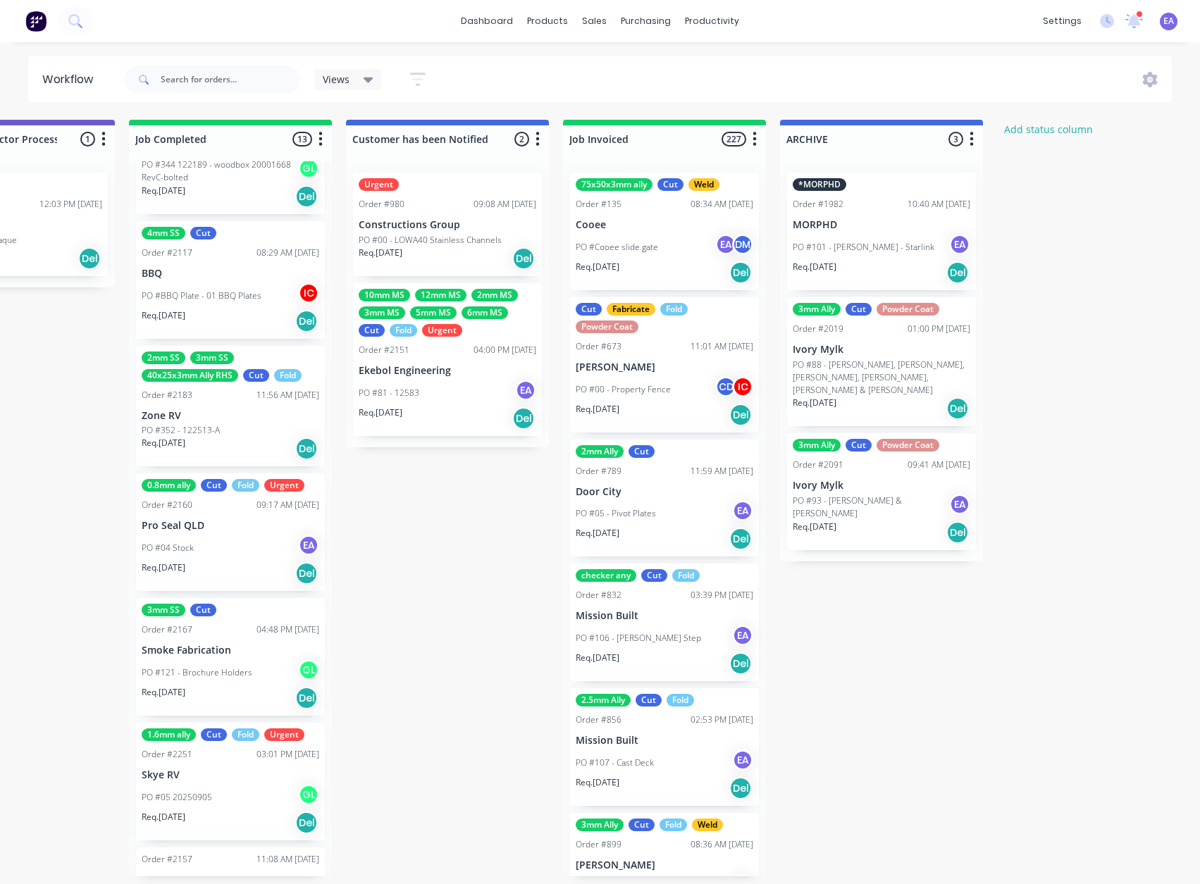
click at [242, 417] on p "Zone RV" at bounding box center [231, 416] width 178 height 12
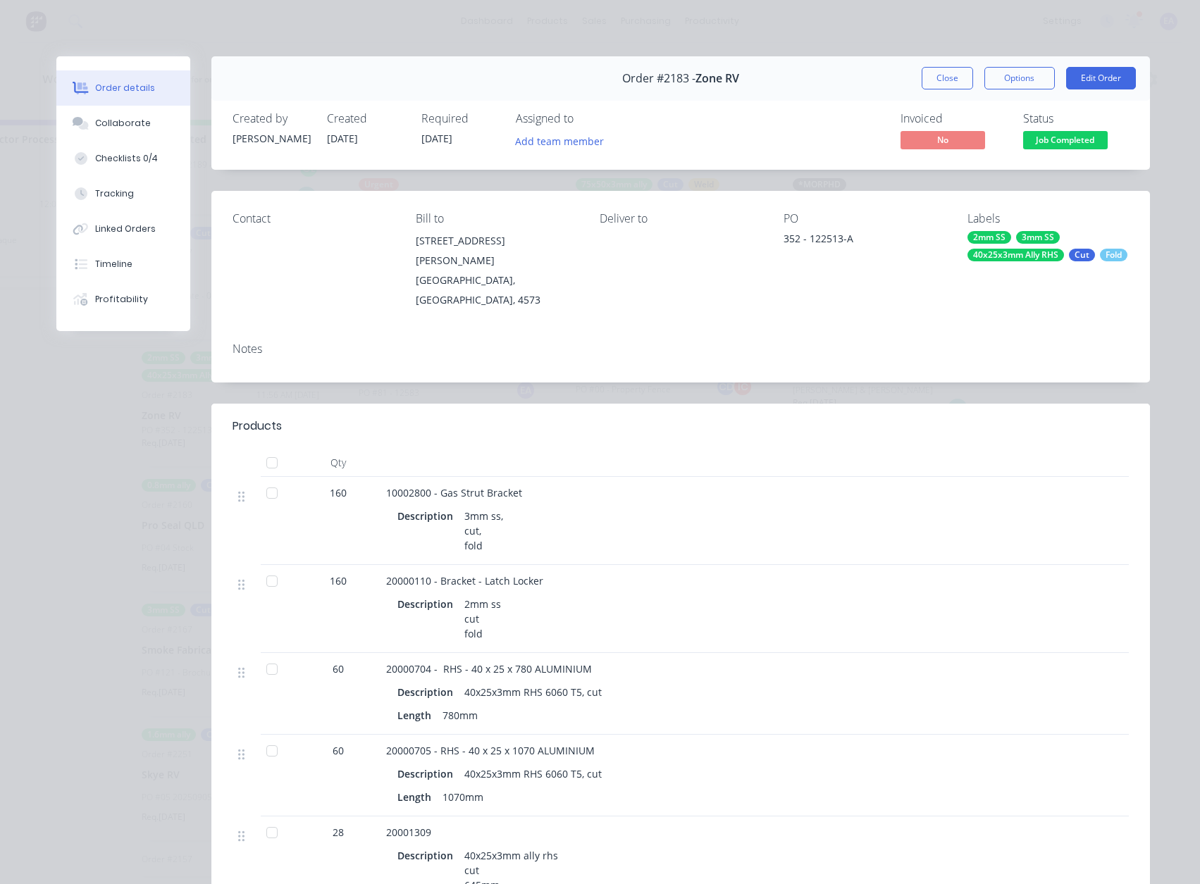
scroll to position [0, 4458]
drag, startPoint x: 957, startPoint y: 86, endPoint x: 862, endPoint y: 162, distance: 122.4
click at [957, 85] on button "Close" at bounding box center [947, 78] width 51 height 23
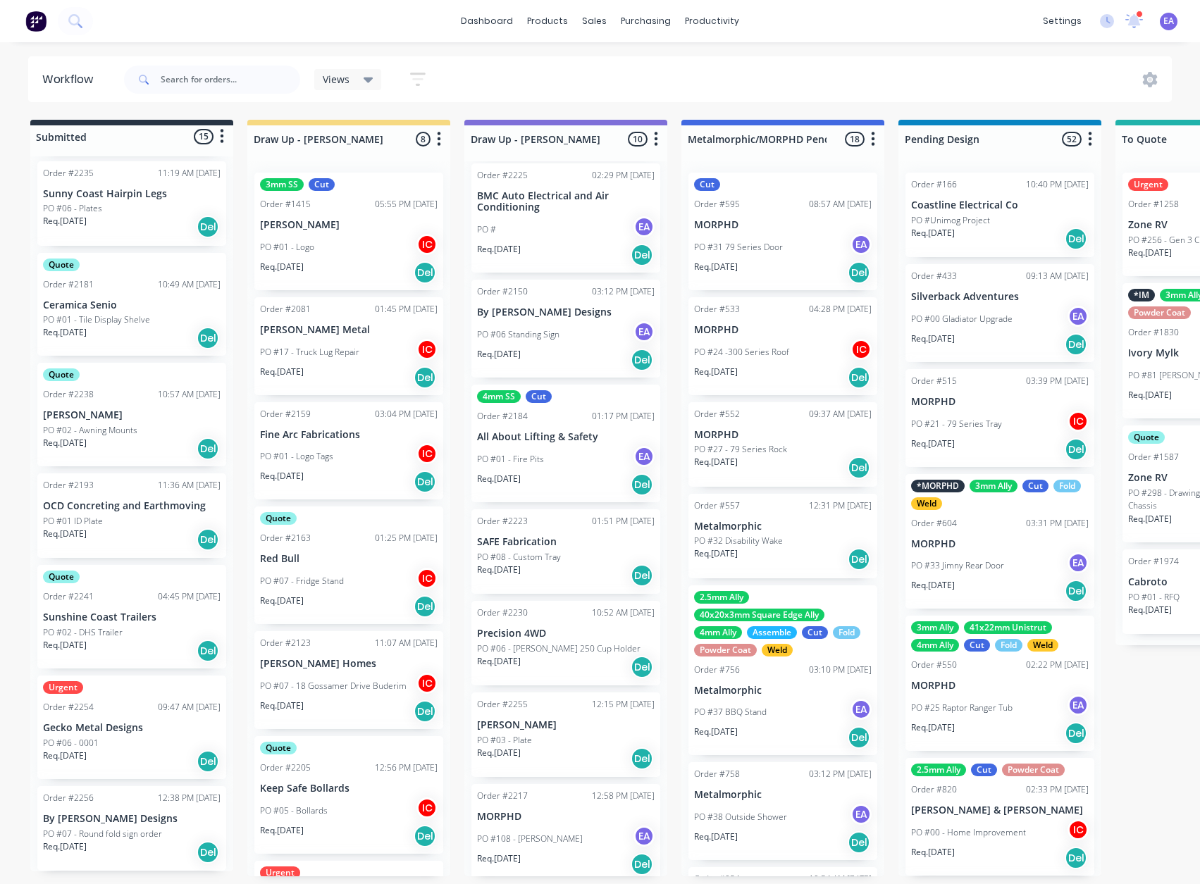
scroll to position [317, 0]
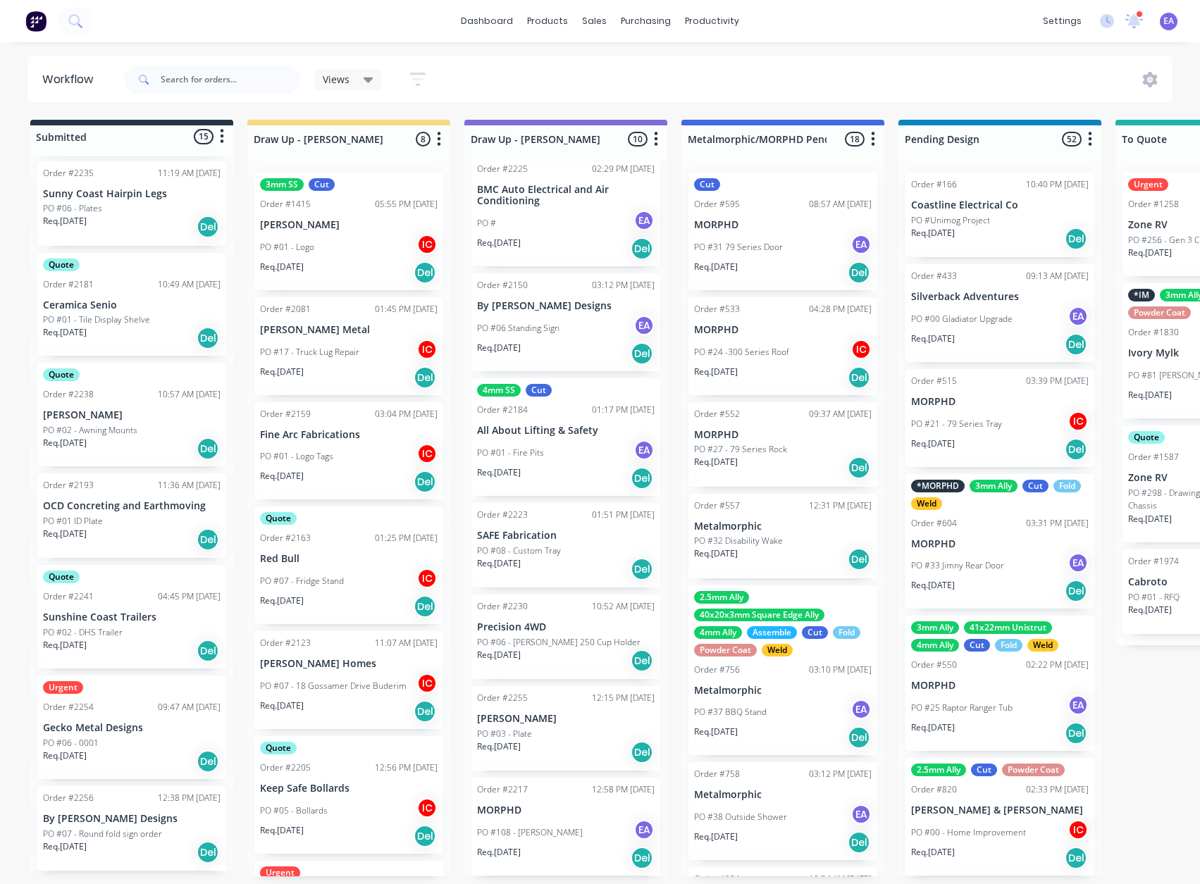
click at [550, 633] on p "Precision 4WD" at bounding box center [566, 627] width 178 height 12
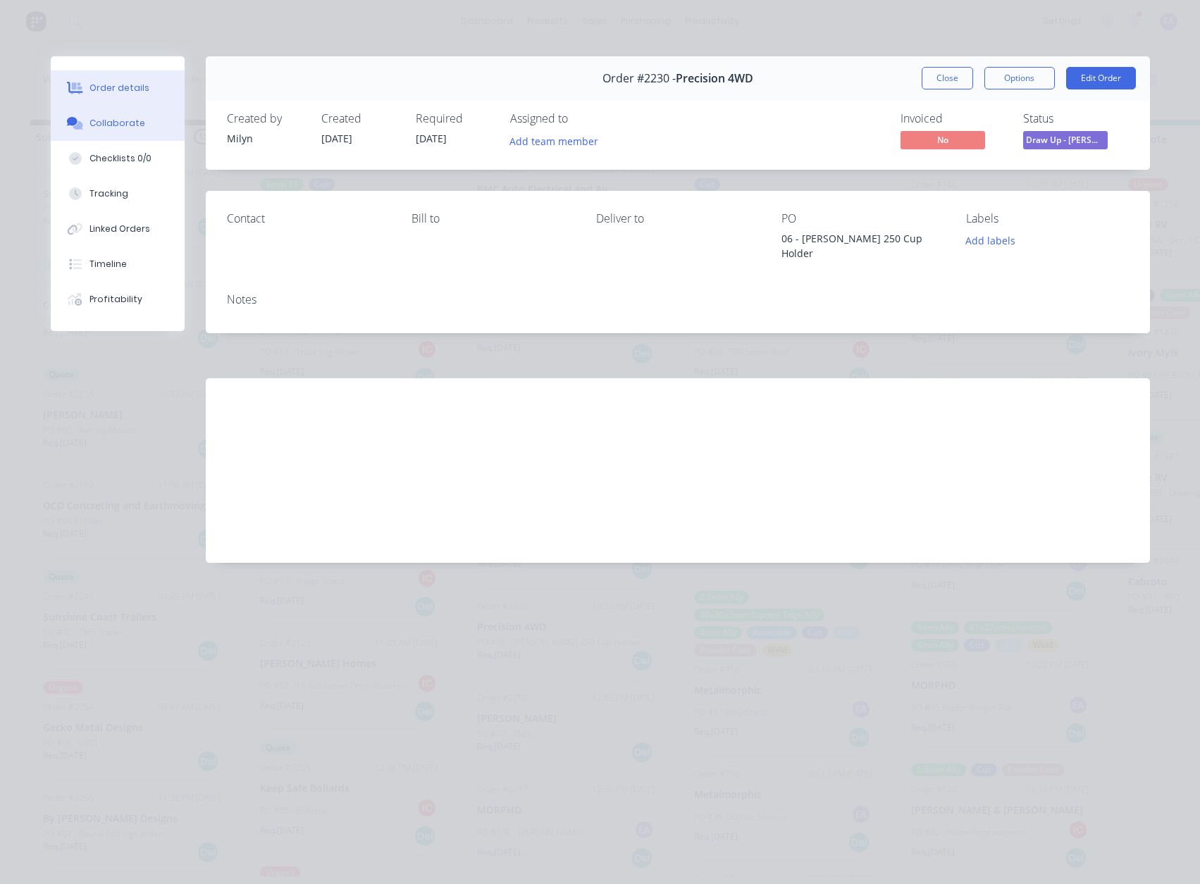
click at [123, 123] on div "Collaborate" at bounding box center [117, 123] width 56 height 13
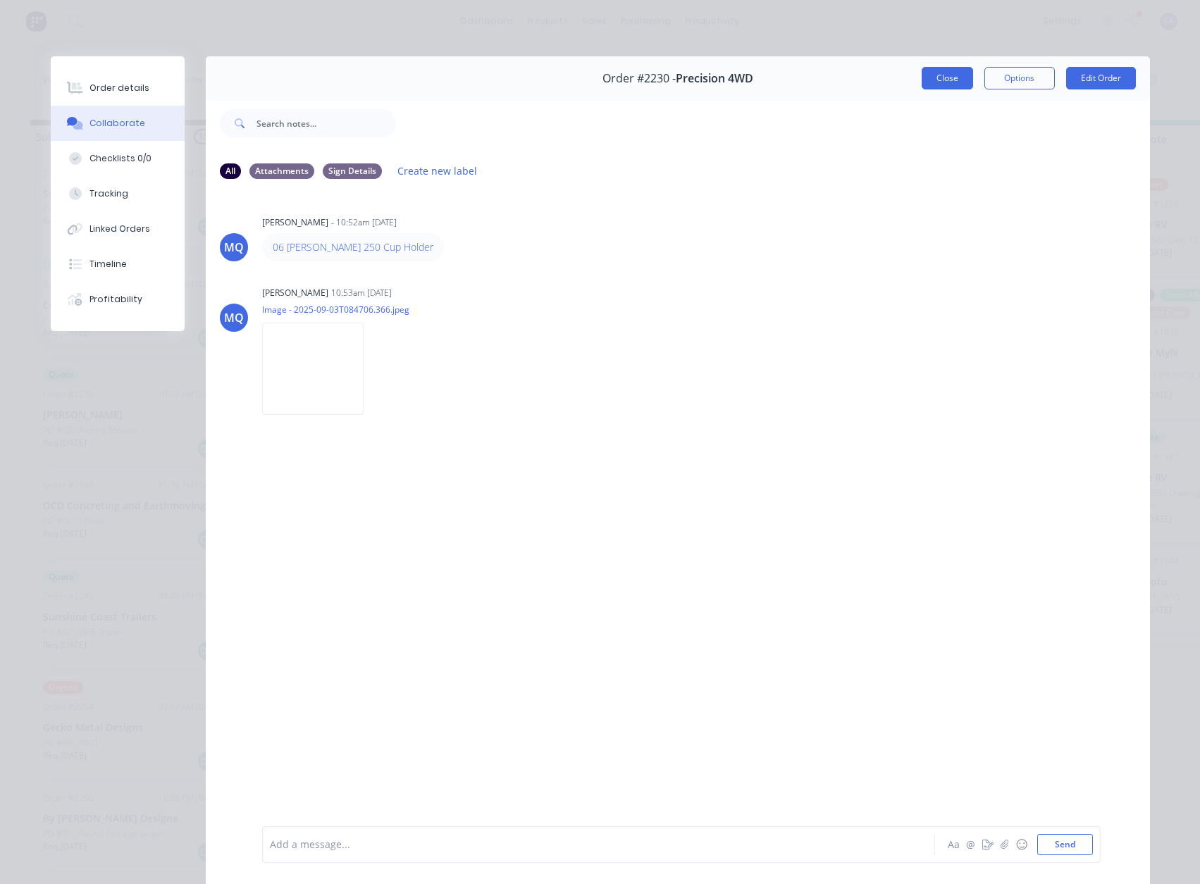
click at [924, 80] on button "Close" at bounding box center [947, 78] width 51 height 23
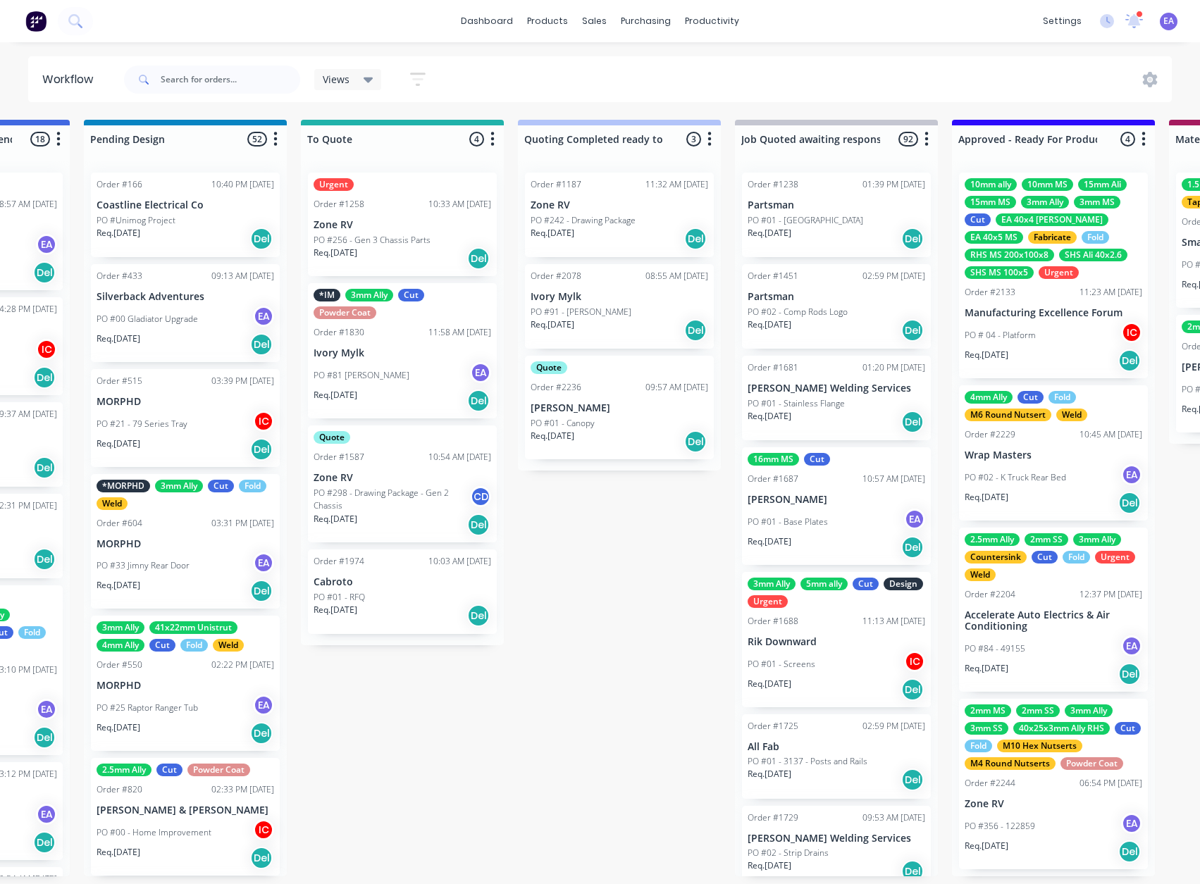
scroll to position [0, 1388]
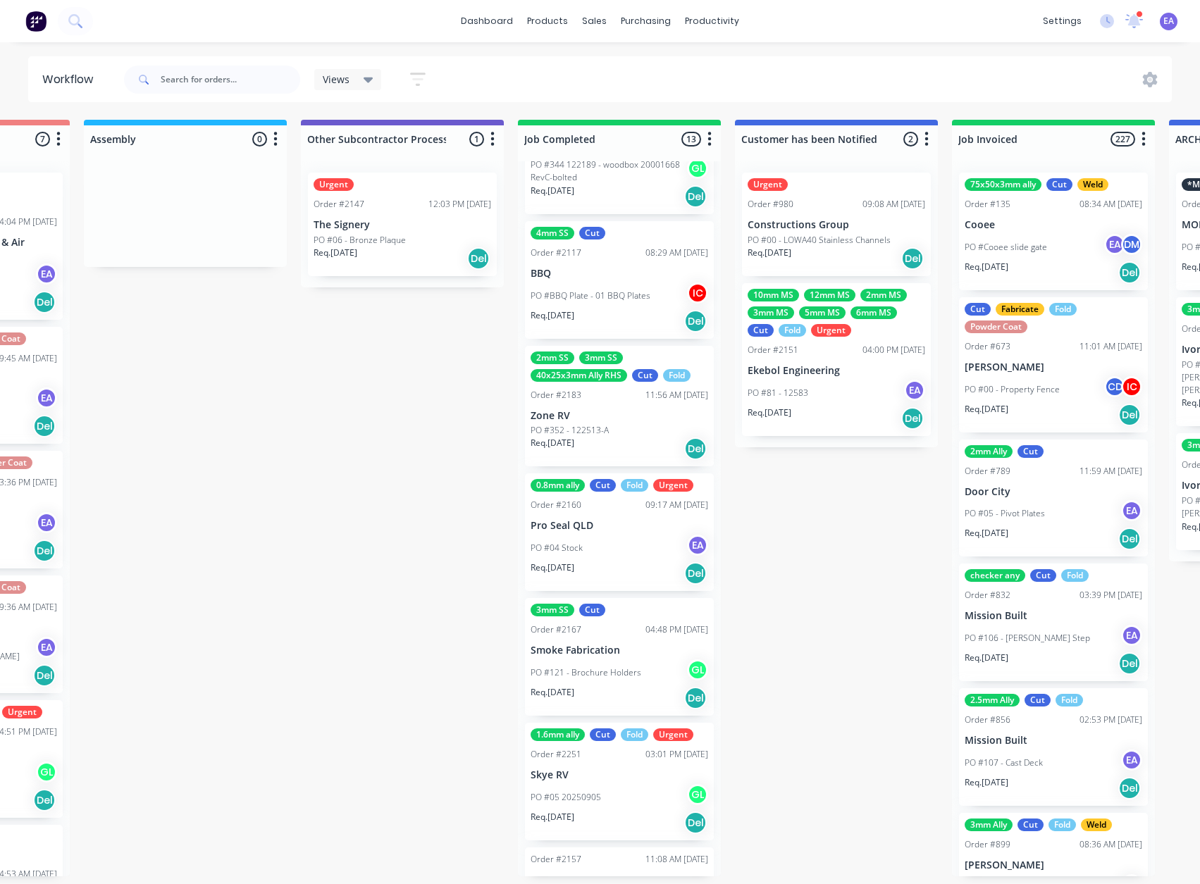
drag, startPoint x: 443, startPoint y: 561, endPoint x: 594, endPoint y: 563, distance: 150.8
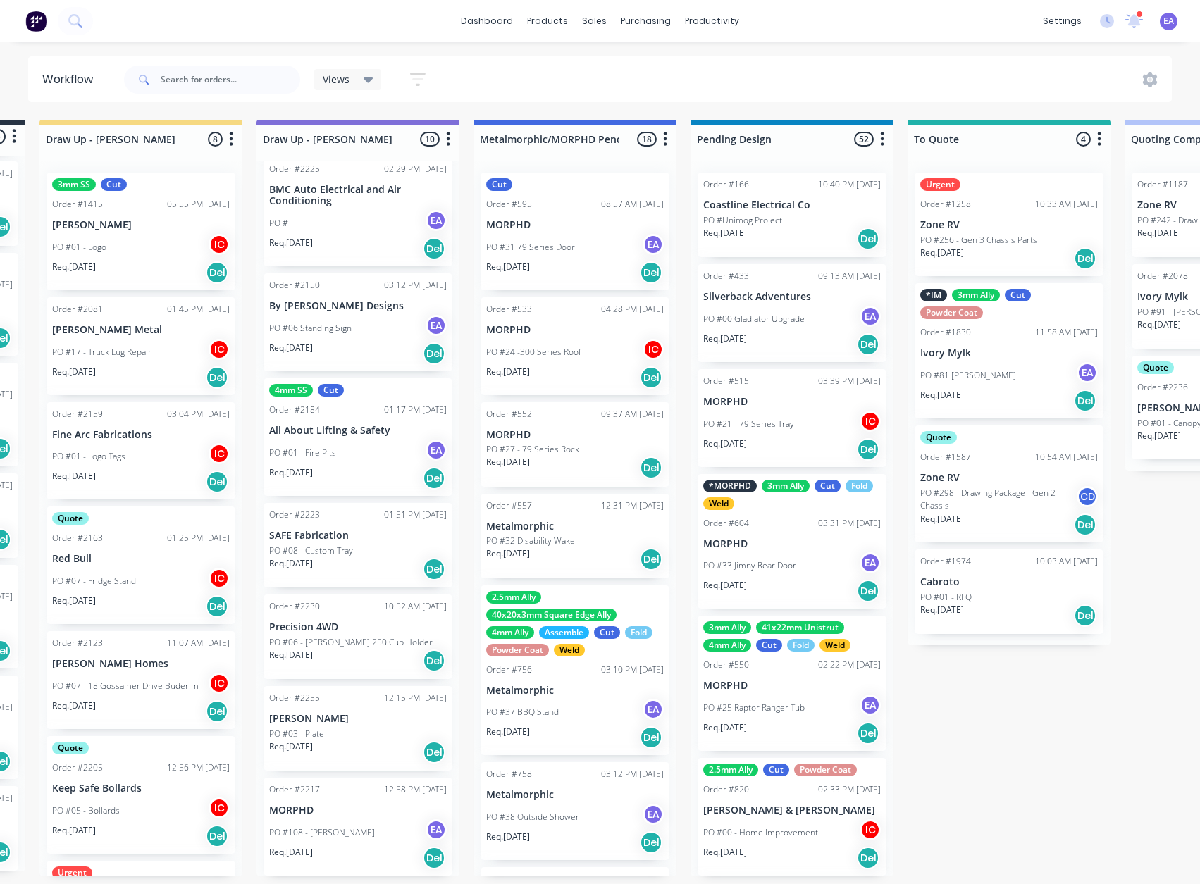
scroll to position [3, 0]
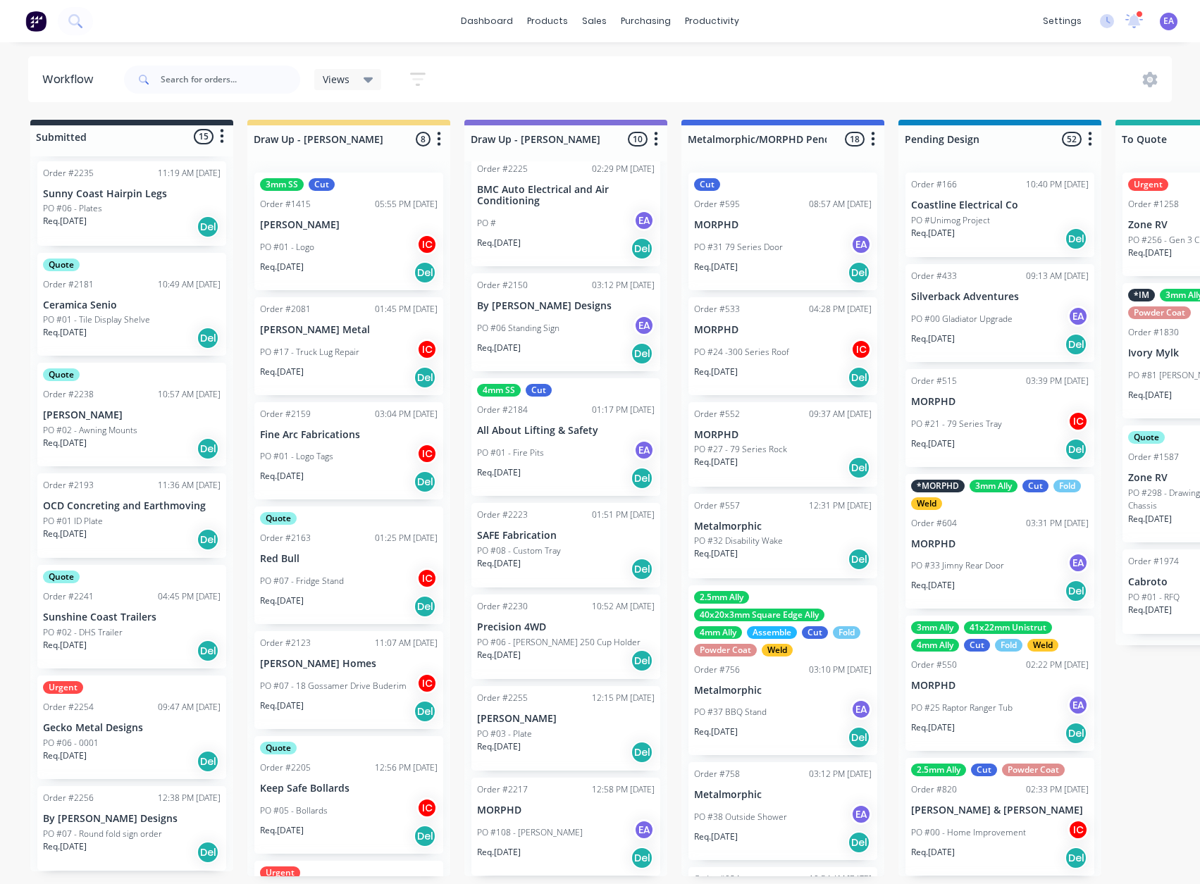
drag, startPoint x: 594, startPoint y: 563, endPoint x: 440, endPoint y: 604, distance: 159.8
